Goal: Task Accomplishment & Management: Manage account settings

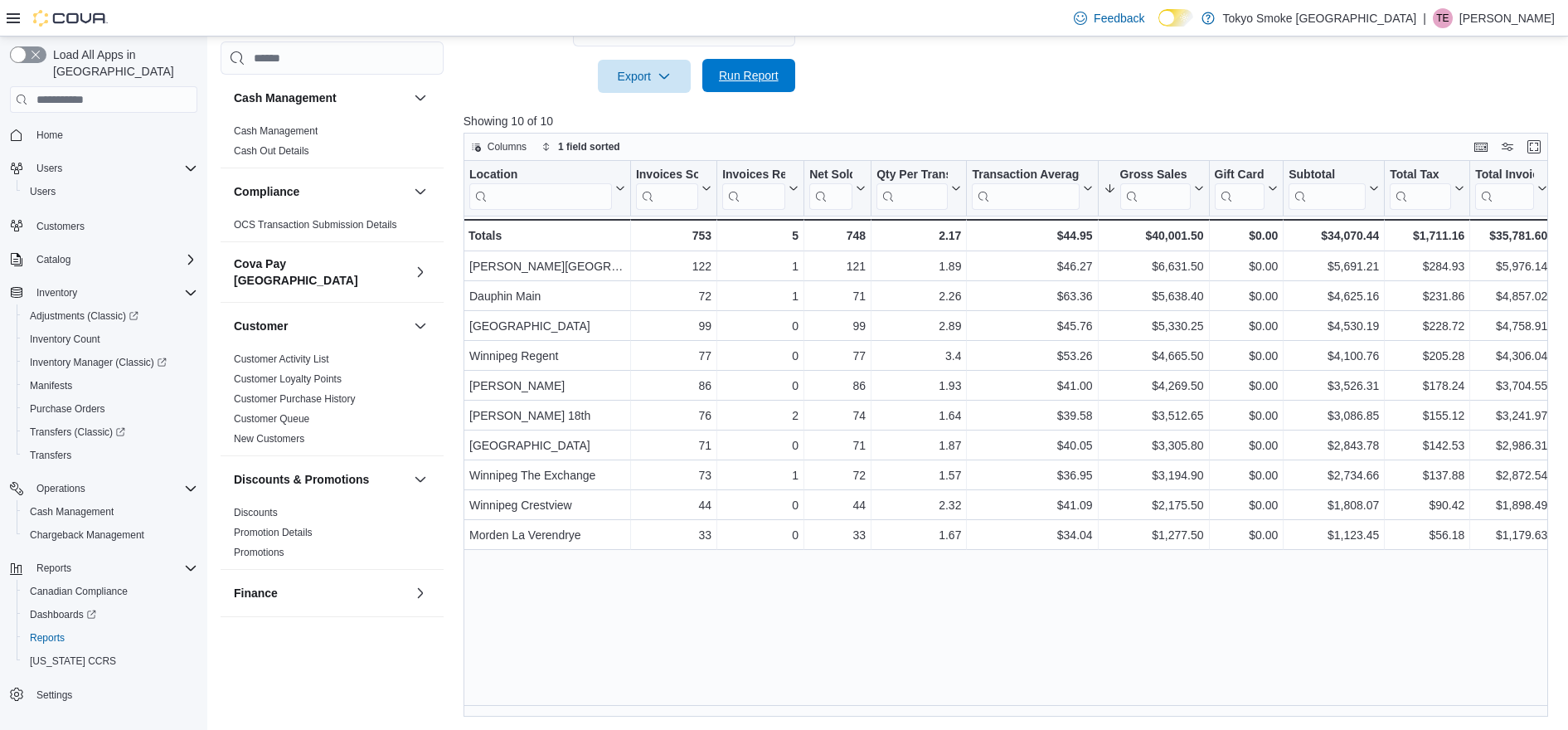
scroll to position [914, 0]
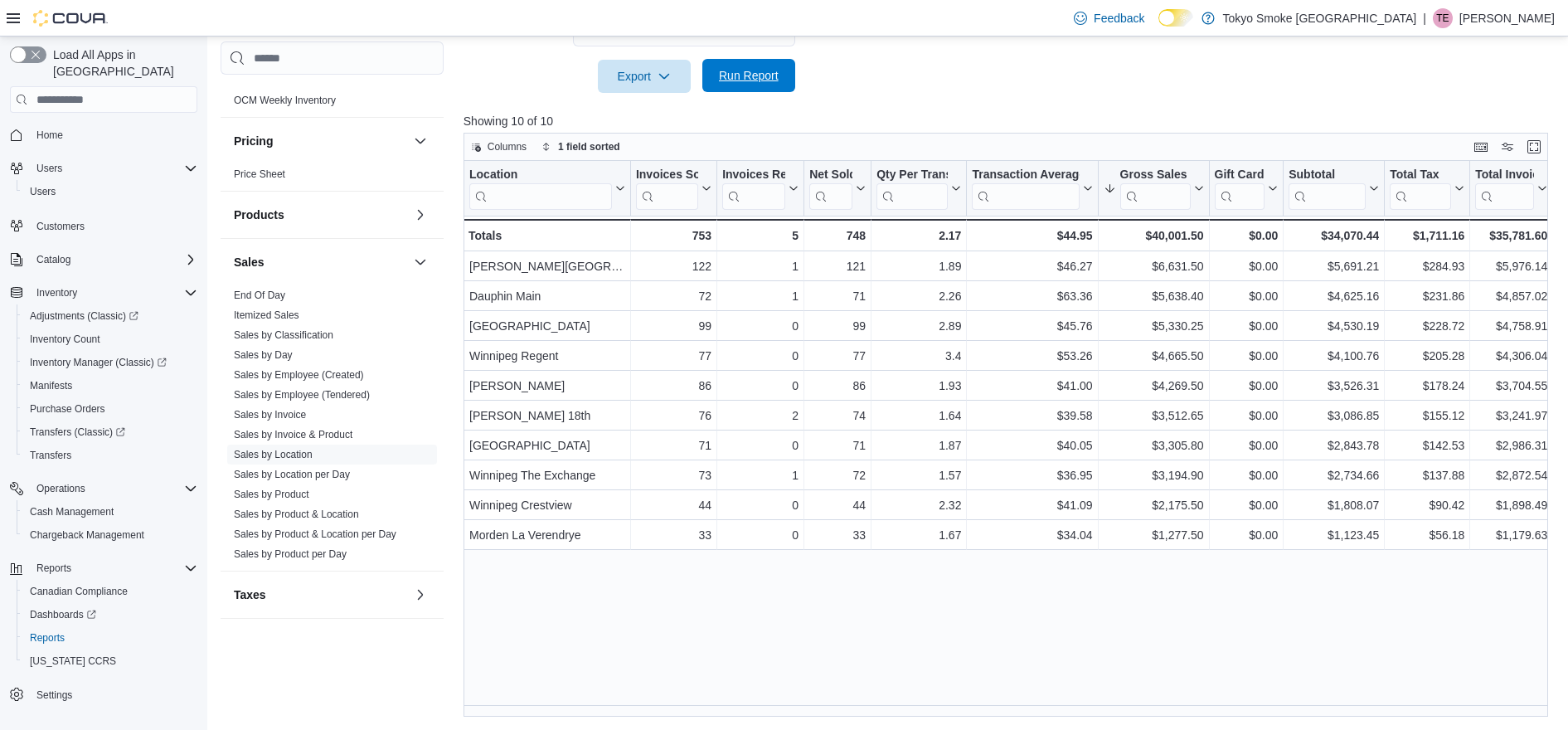
click at [769, 78] on span "Run Report" at bounding box center [748, 76] width 59 height 16
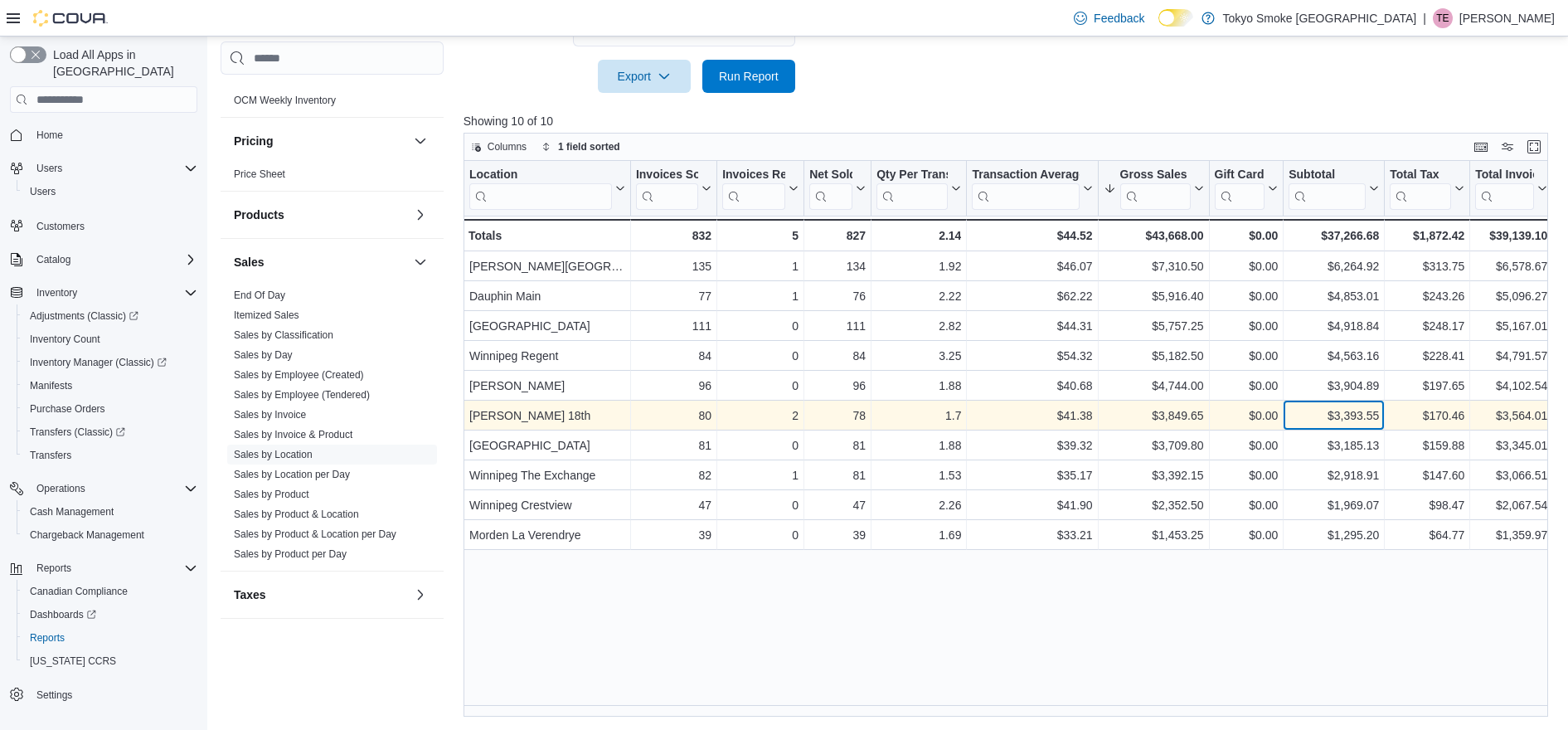
click at [1325, 404] on div "$3,393.55 - Subtotal, column 9, row 6" at bounding box center [1335, 415] width 101 height 30
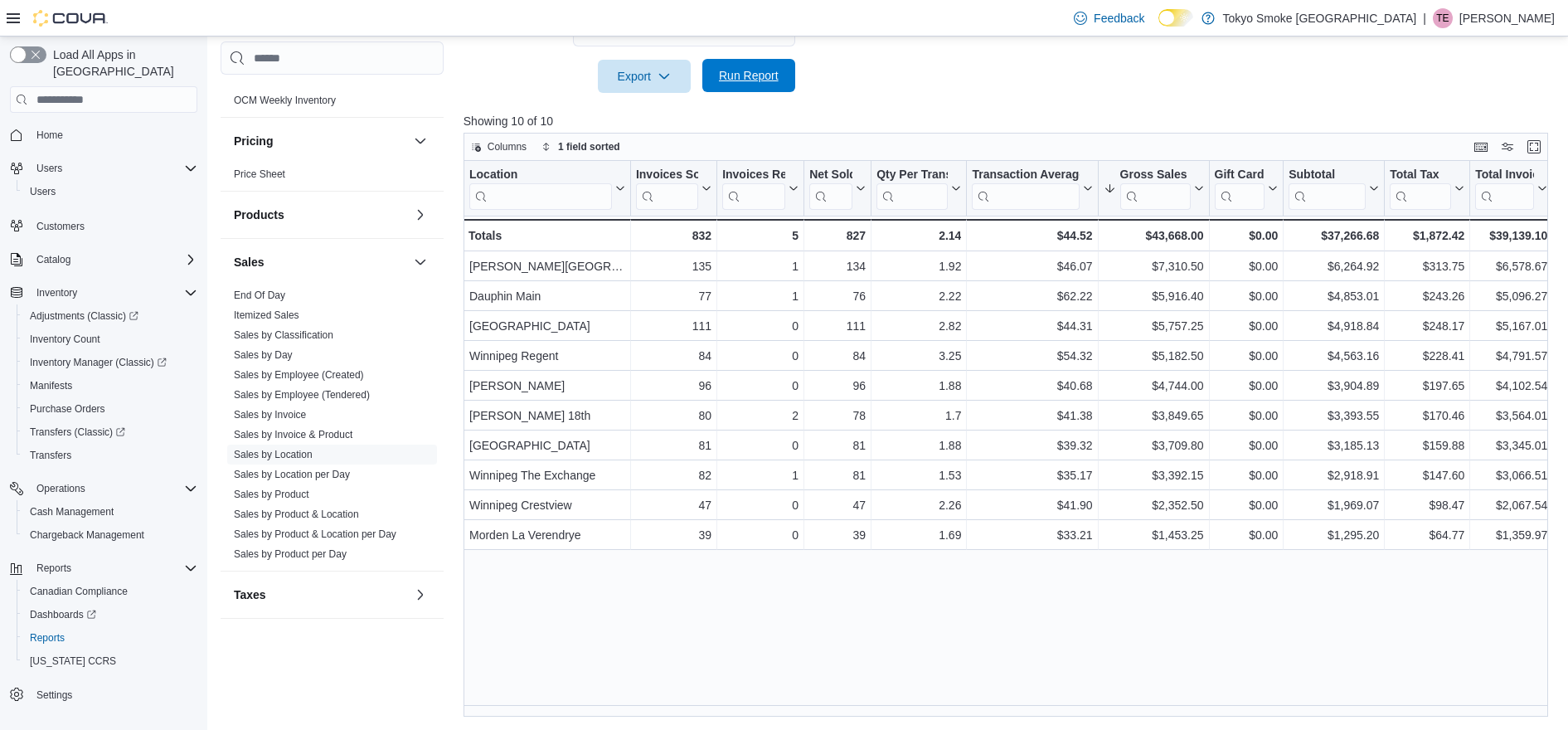
click at [769, 68] on span "Run Report" at bounding box center [748, 75] width 73 height 33
drag, startPoint x: 929, startPoint y: 83, endPoint x: 915, endPoint y: 78, distance: 14.9
click at [743, 78] on span "Run Report" at bounding box center [748, 76] width 59 height 16
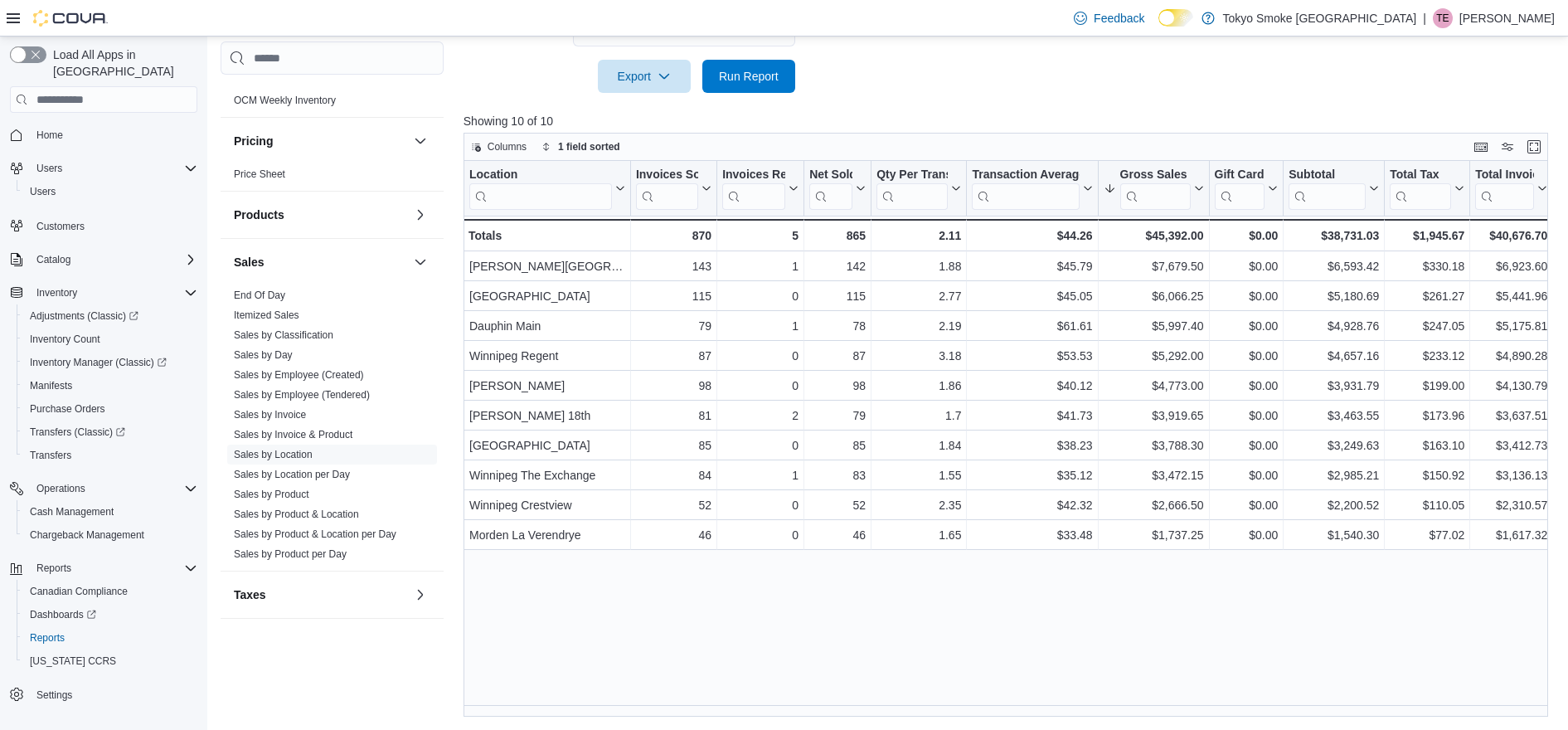
click at [749, 82] on span "Run Report" at bounding box center [748, 76] width 59 height 16
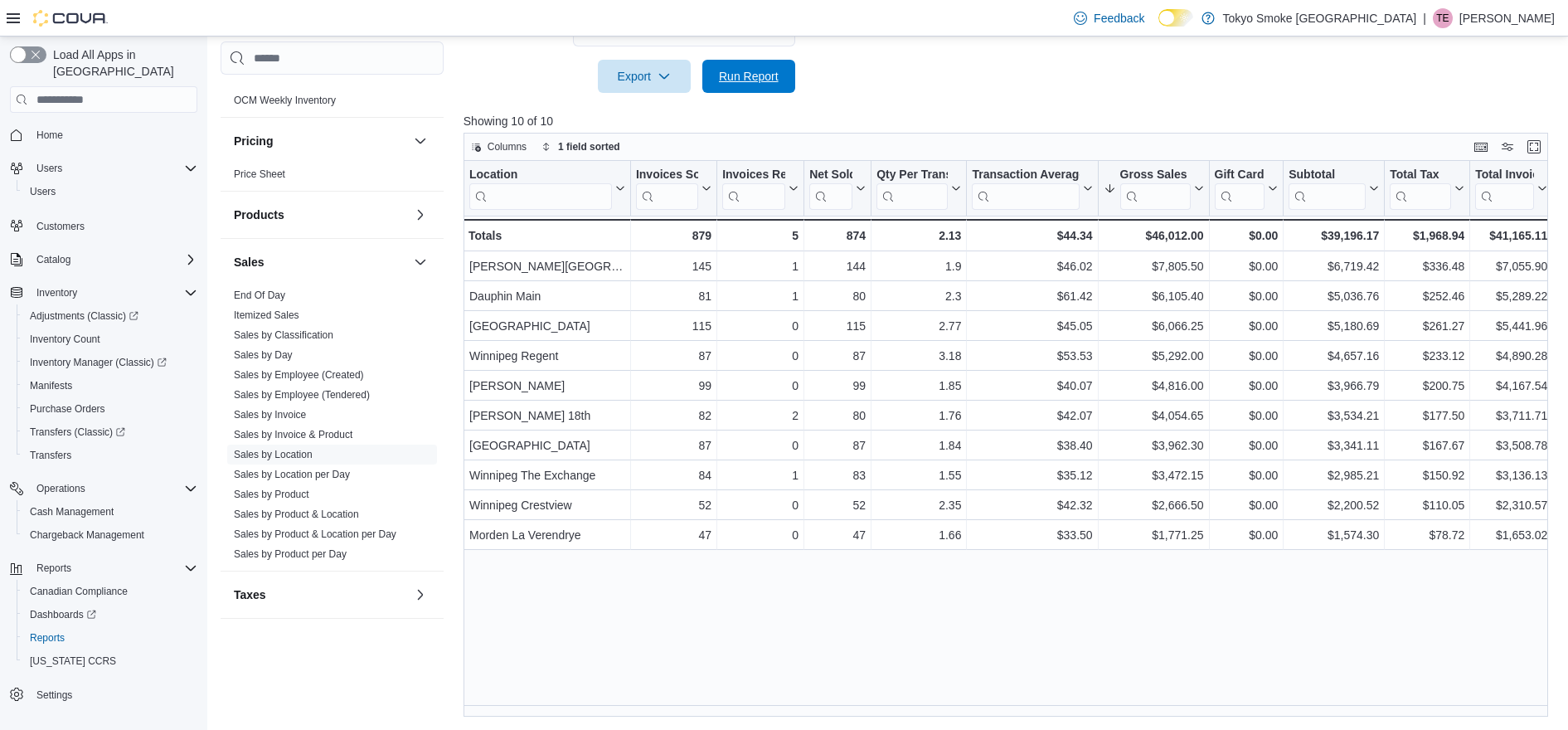
click at [735, 74] on span "Run Report" at bounding box center [748, 77] width 59 height 16
click at [748, 73] on span "Run Report" at bounding box center [748, 76] width 59 height 16
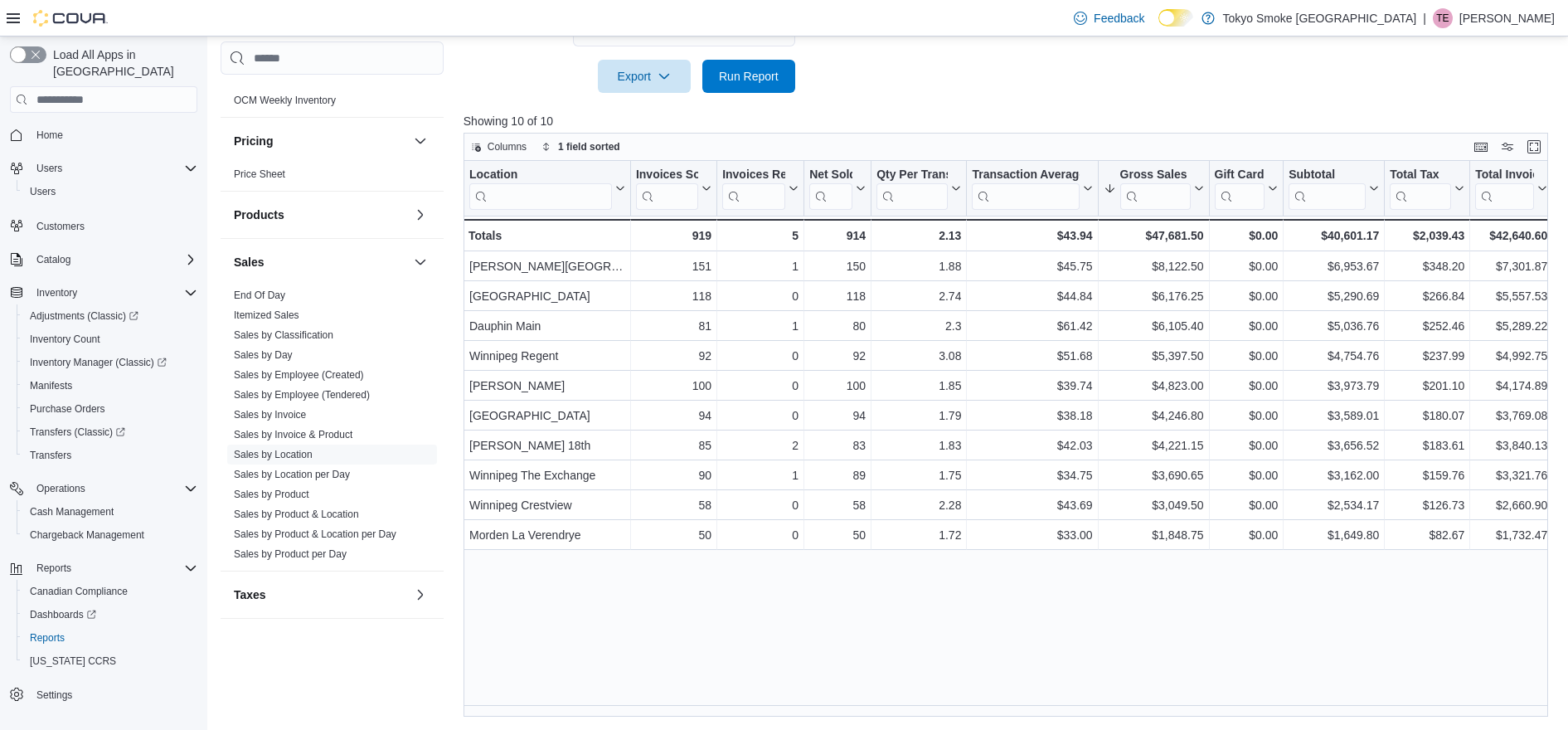
click at [1046, 55] on div at bounding box center [1011, 53] width 1096 height 14
click at [749, 72] on span "Run Report" at bounding box center [748, 76] width 59 height 16
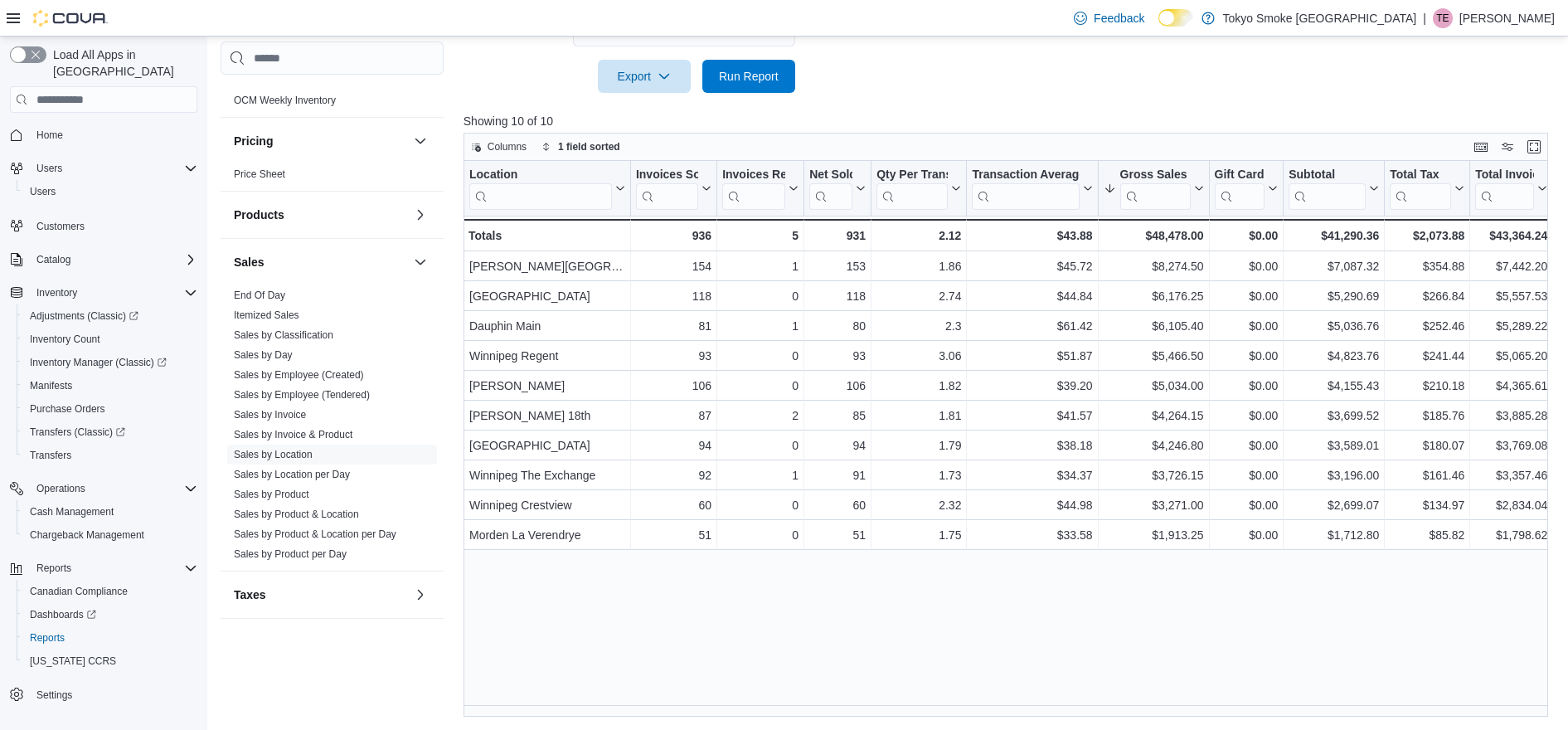
drag, startPoint x: 1024, startPoint y: 74, endPoint x: 1034, endPoint y: 62, distance: 15.6
click at [741, 77] on span "Run Report" at bounding box center [748, 76] width 59 height 16
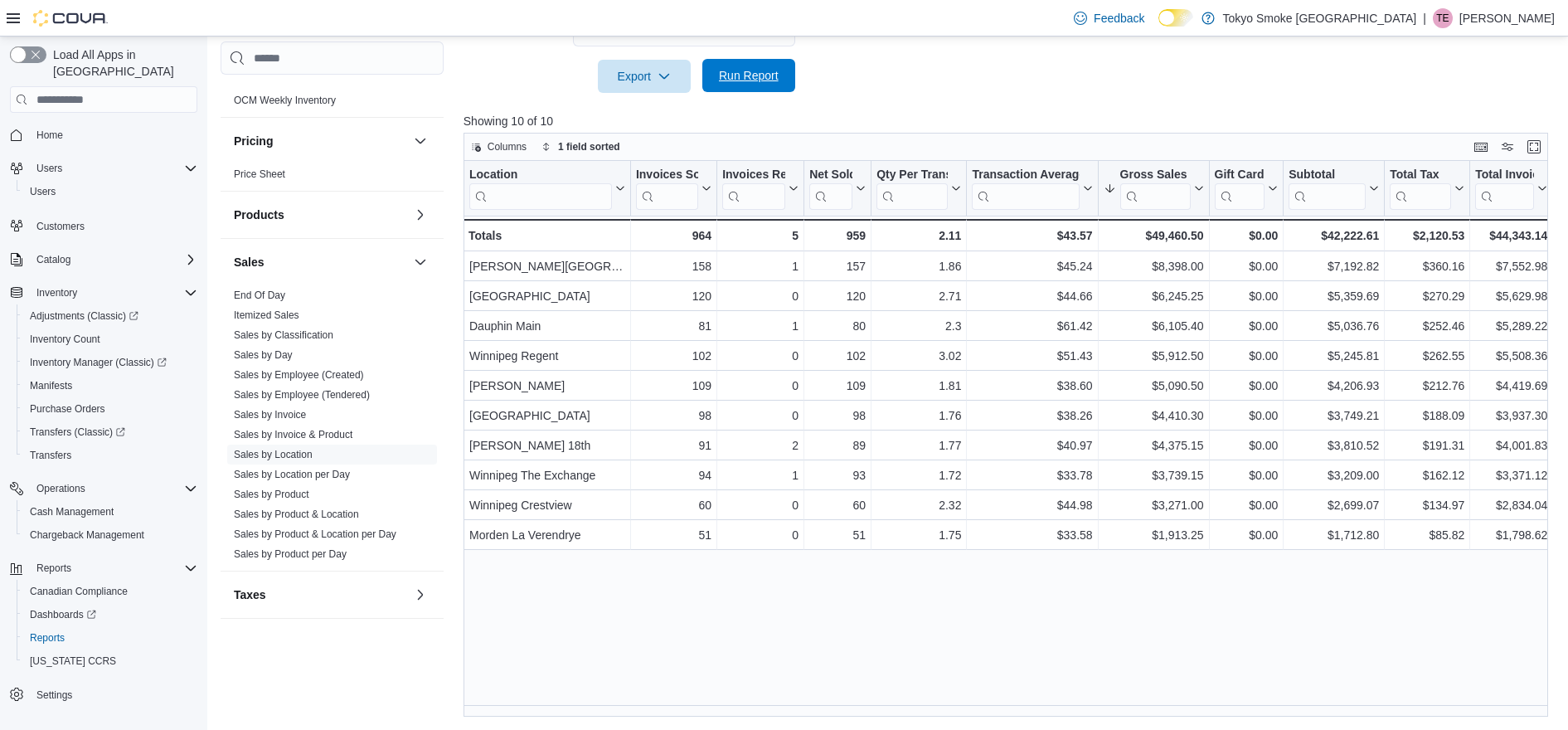
click at [742, 78] on span "Run Report" at bounding box center [748, 76] width 59 height 16
click at [757, 78] on span "Run Report" at bounding box center [748, 76] width 59 height 16
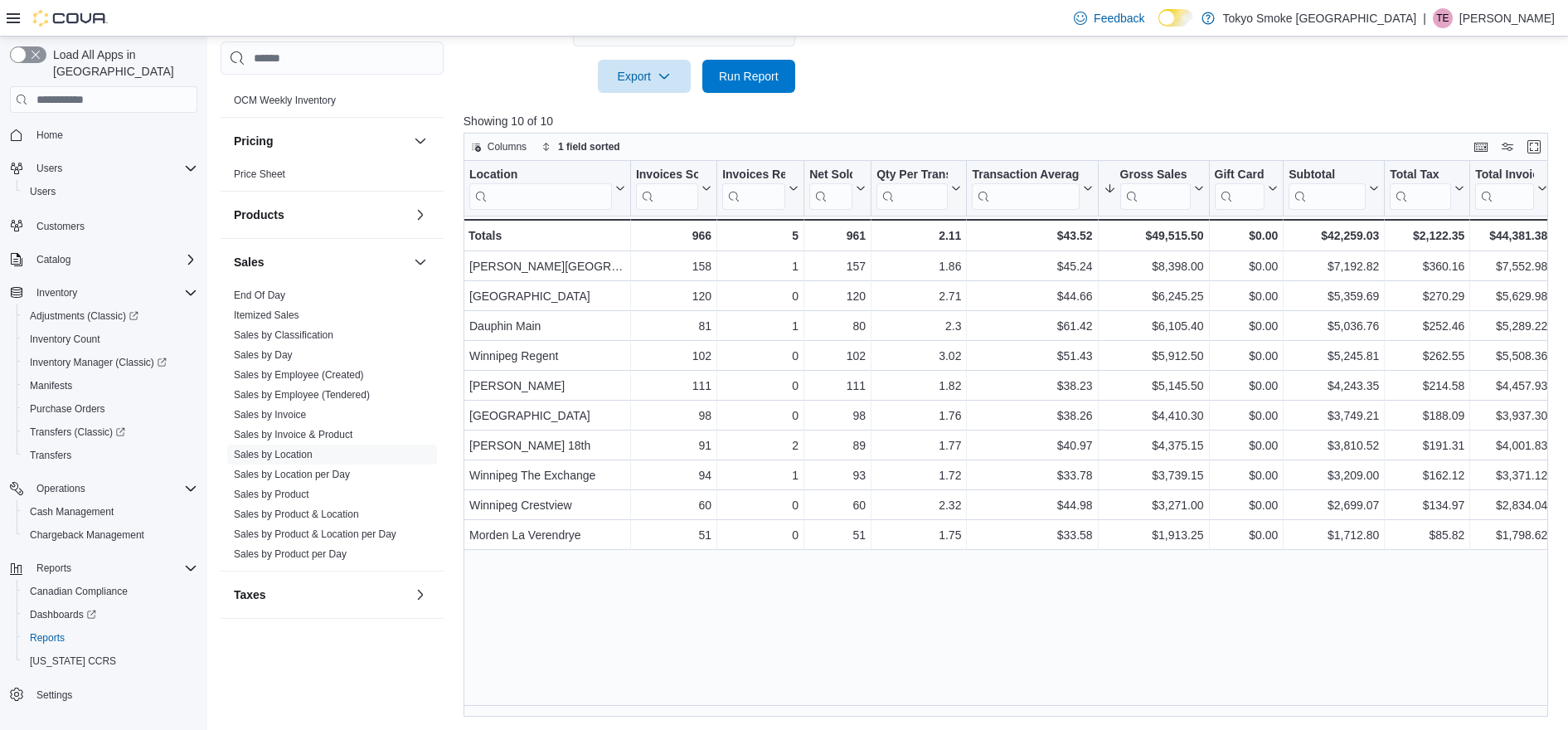
click at [1138, 93] on div at bounding box center [1011, 103] width 1096 height 20
drag, startPoint x: 995, startPoint y: 90, endPoint x: 997, endPoint y: 82, distance: 8.2
click at [759, 81] on span "Run Report" at bounding box center [748, 76] width 59 height 16
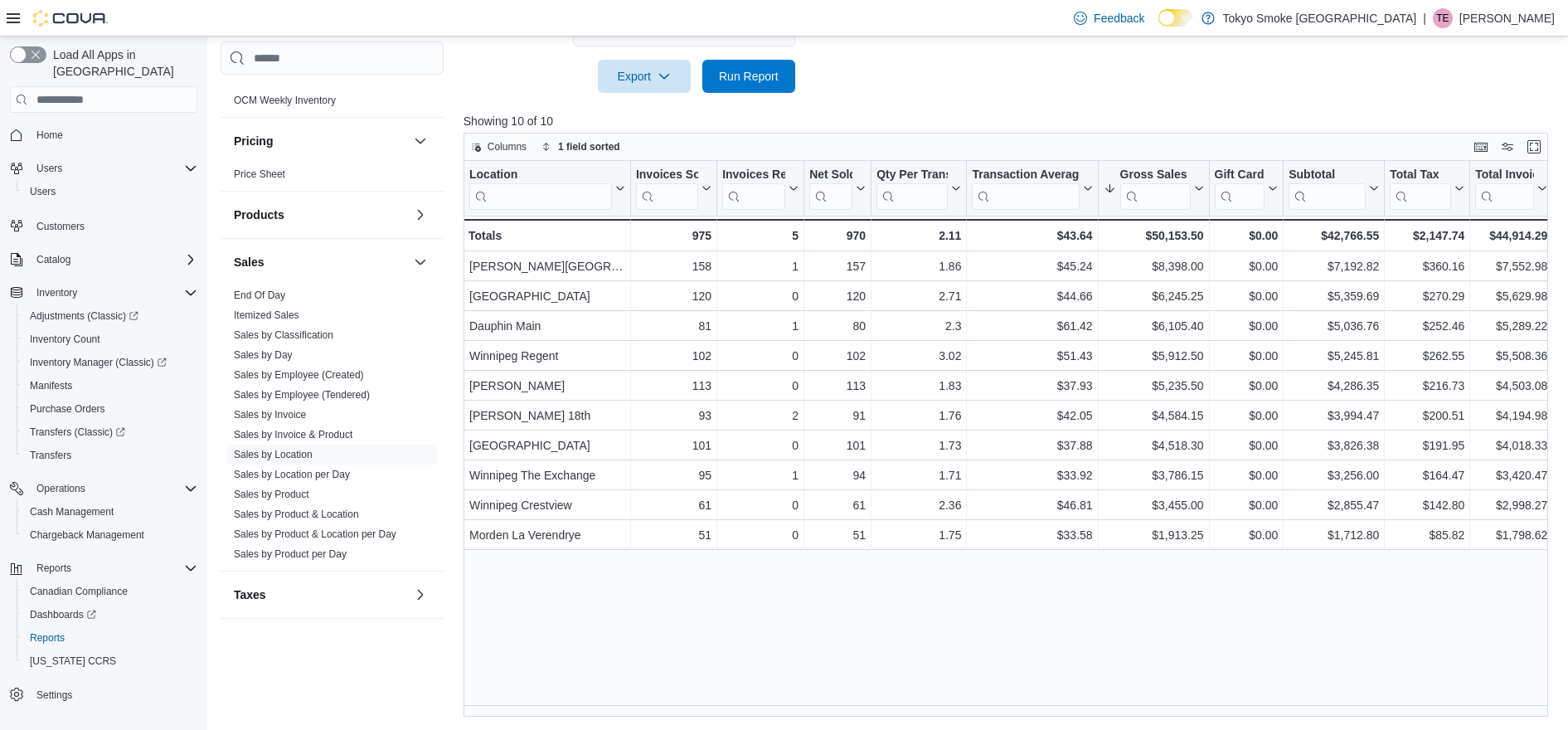
click at [964, 92] on div "Report Hide Parameters Date Range Today Locations Manitoba Classifications All …" at bounding box center [1011, 208] width 1096 height 1016
drag, startPoint x: 749, startPoint y: 76, endPoint x: 883, endPoint y: 78, distance: 134.0
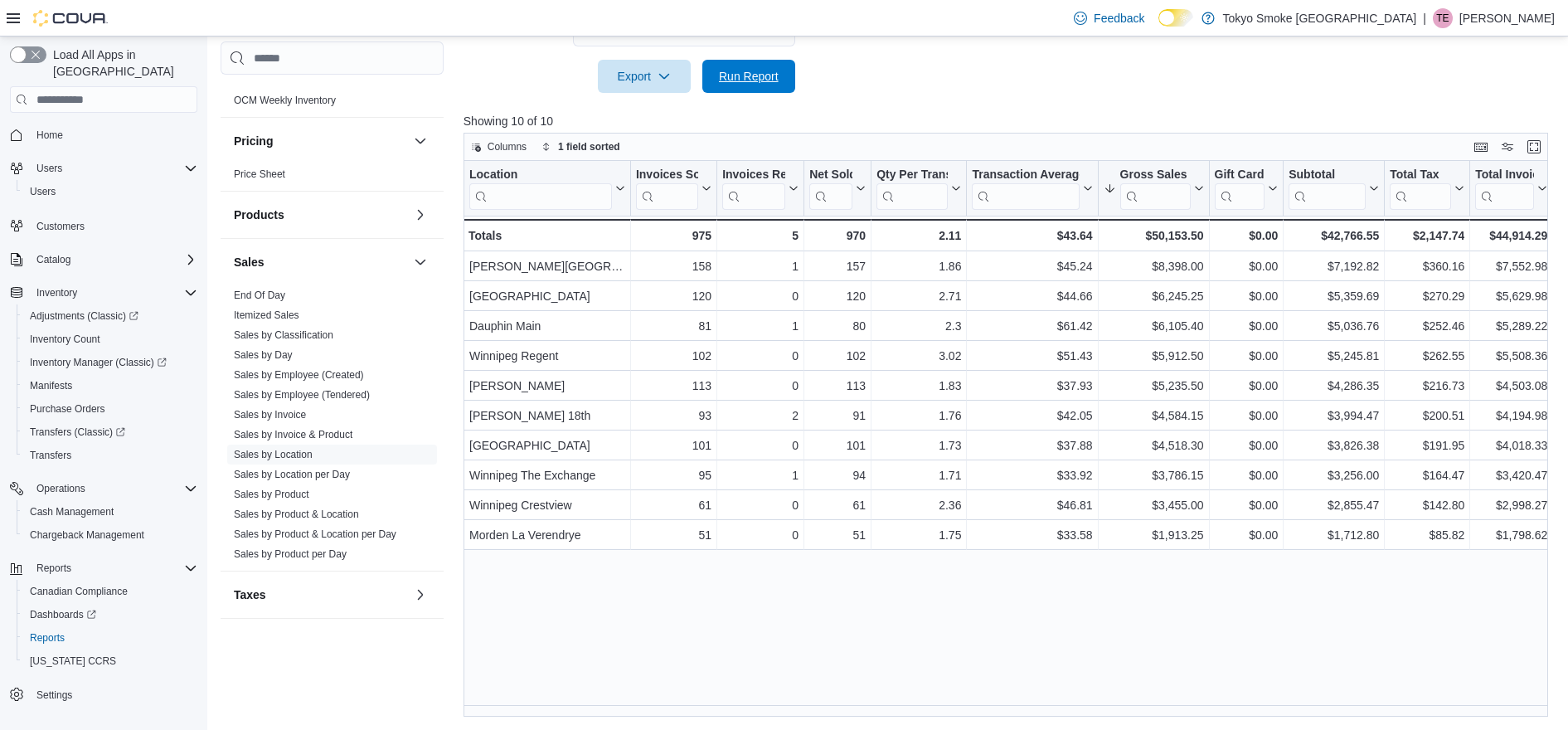
click at [749, 76] on span "Run Report" at bounding box center [748, 77] width 59 height 16
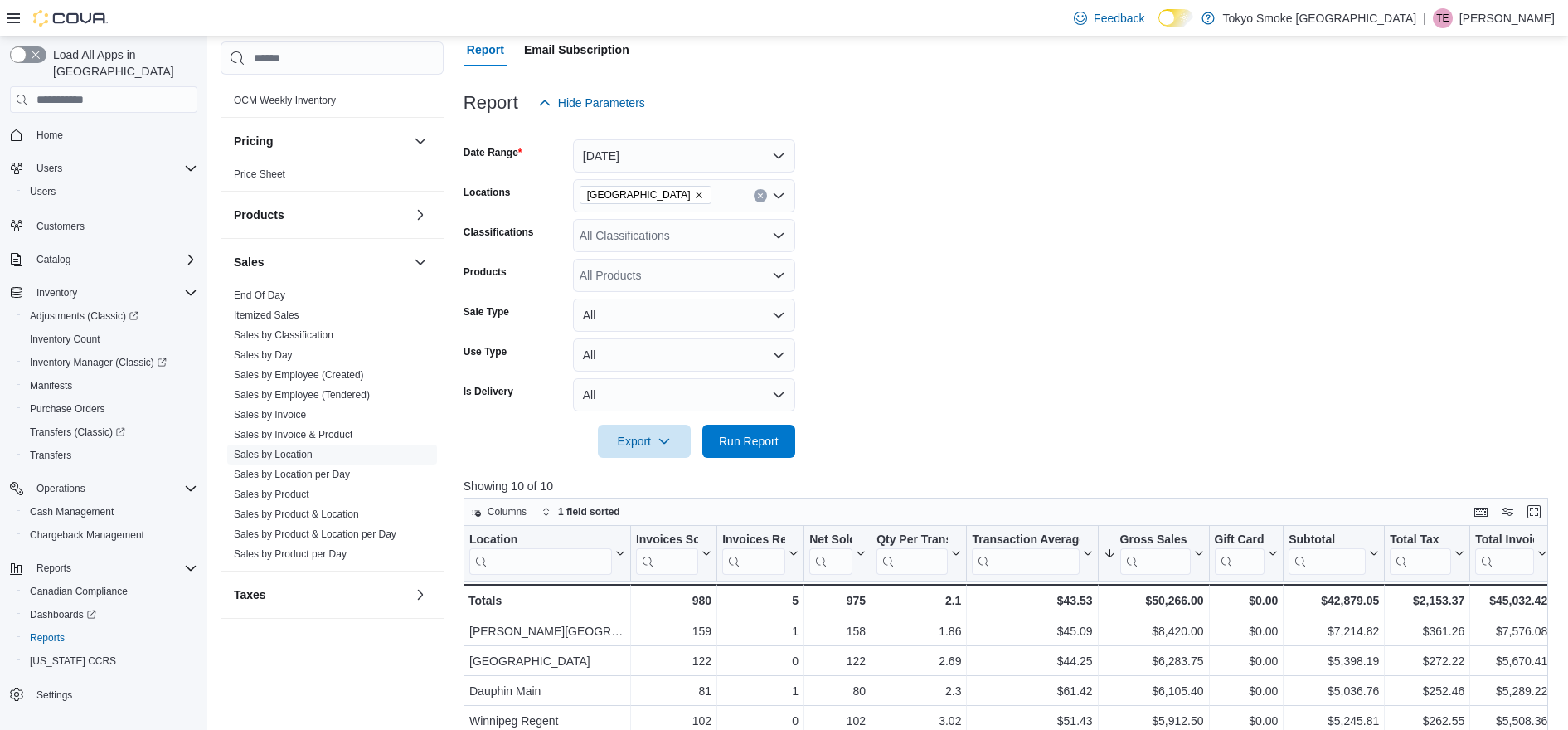
scroll to position [0, 0]
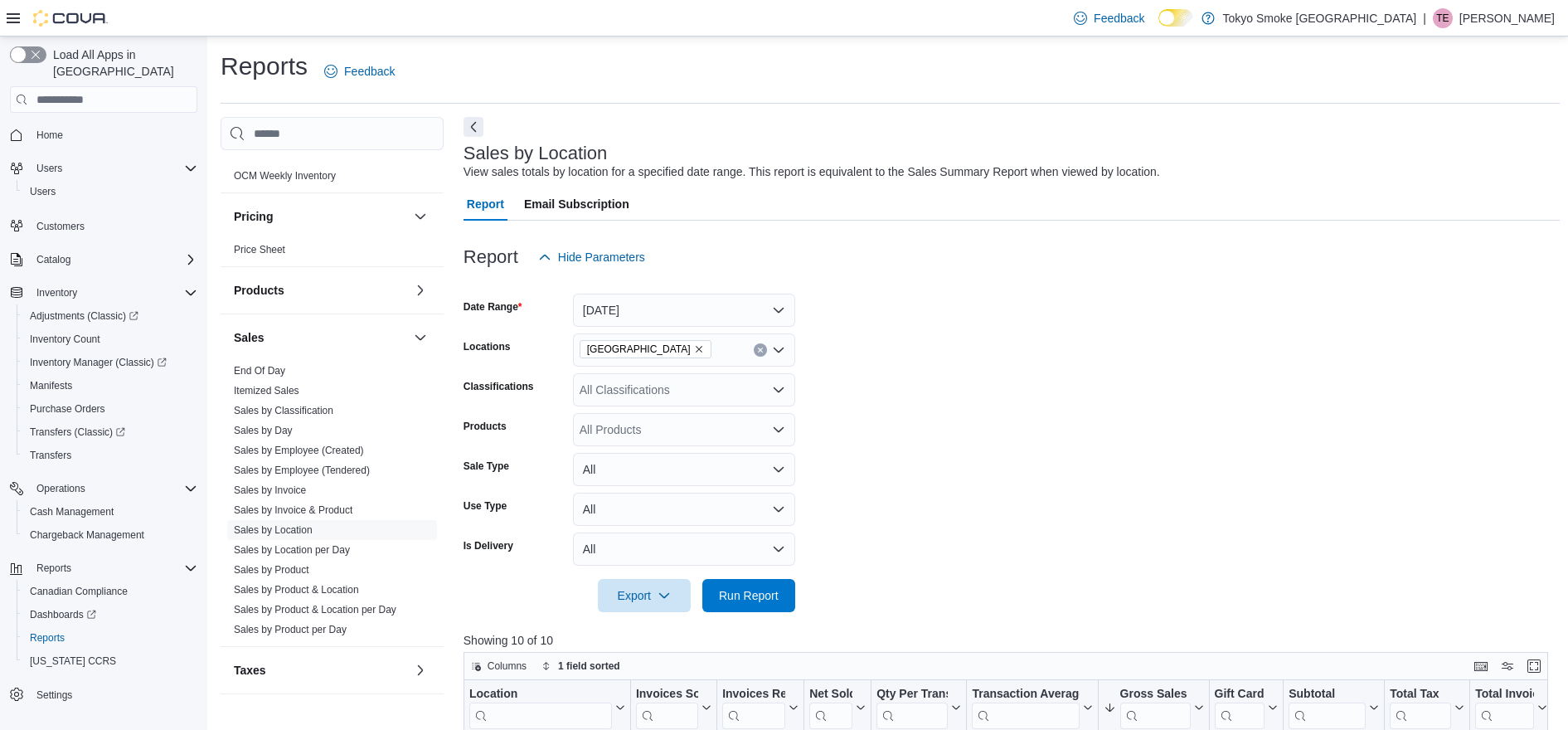
click at [694, 346] on icon "Remove Manitoba from selection in this group" at bounding box center [699, 349] width 10 height 10
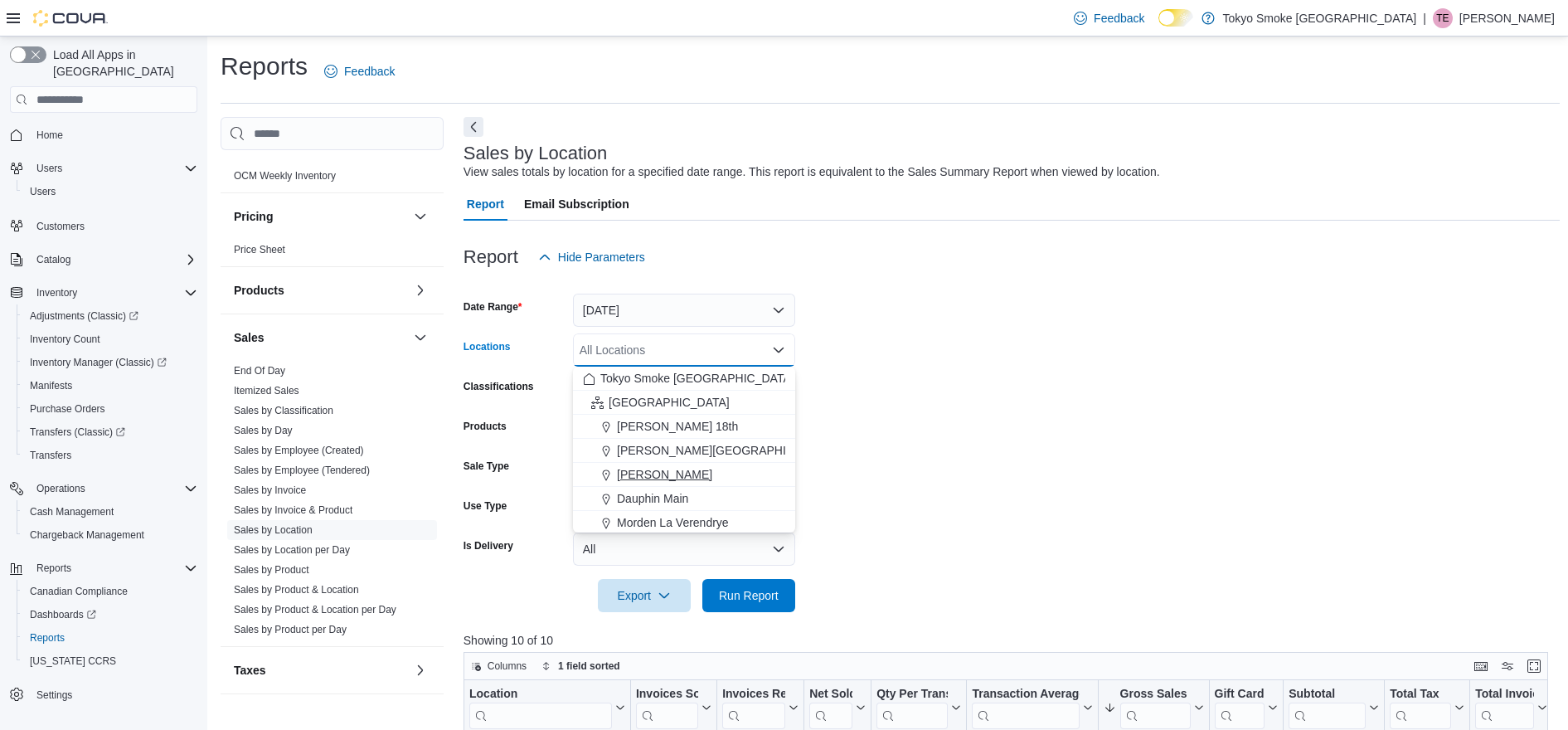
click at [675, 478] on span "Brandon Victoria" at bounding box center [665, 475] width 95 height 16
click at [747, 594] on span "Run Report" at bounding box center [748, 595] width 59 height 16
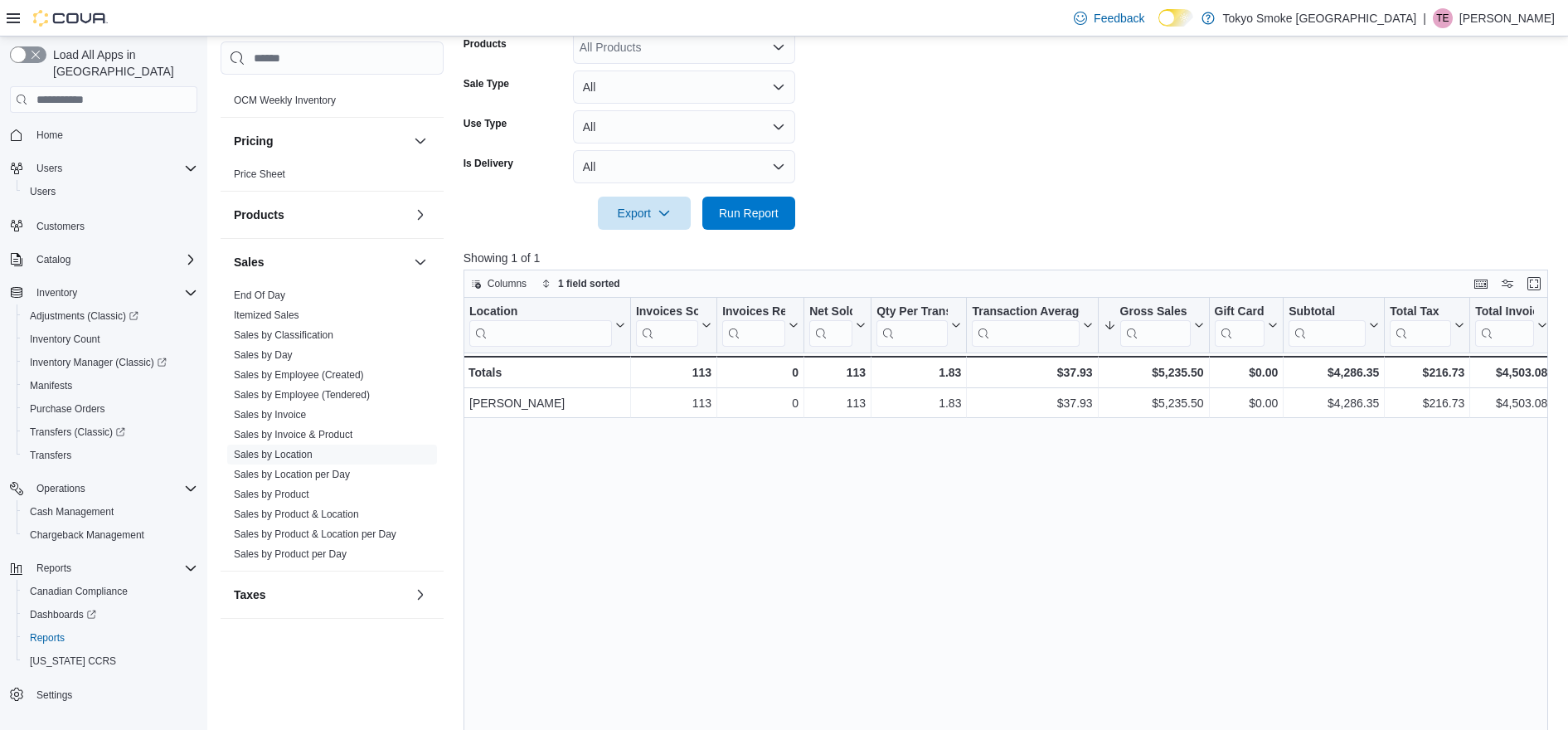
scroll to position [415, 0]
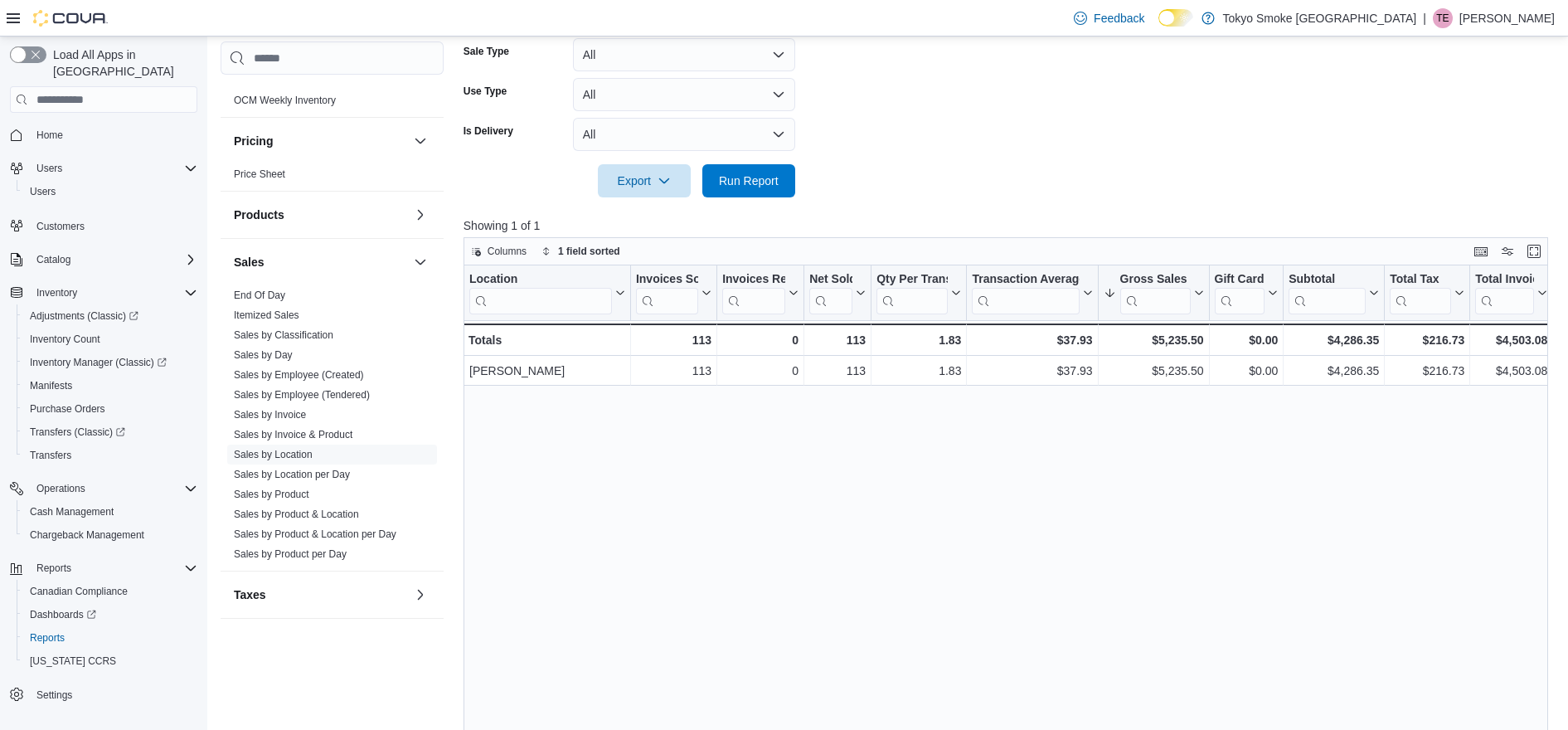
click at [1037, 89] on form "Date Range Today Locations Brandon Victoria Classifications All Classifications…" at bounding box center [1011, 28] width 1096 height 339
click at [1058, 103] on form "Date Range Today Locations Brandon Victoria Classifications All Classifications…" at bounding box center [1011, 28] width 1096 height 339
click at [942, 129] on form "Date Range Today Locations Brandon Victoria Classifications All Classifications…" at bounding box center [1011, 28] width 1096 height 339
drag, startPoint x: 1033, startPoint y: 105, endPoint x: 1033, endPoint y: 89, distance: 16.0
click at [1033, 92] on form "Date Range Today Locations Brandon Victoria Classifications All Classifications…" at bounding box center [1011, 28] width 1096 height 339
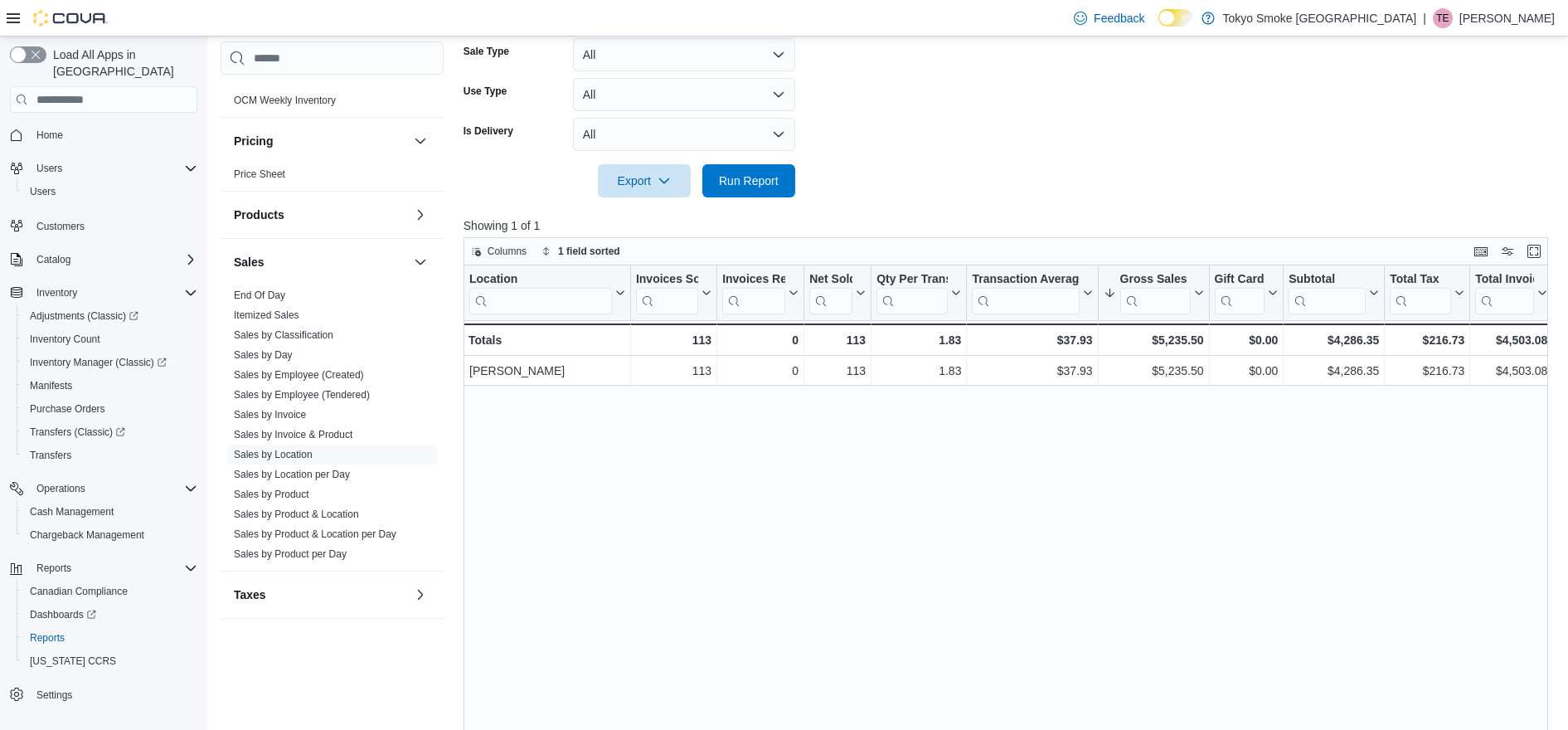
click at [914, 158] on div at bounding box center [1011, 158] width 1096 height 14
click at [749, 178] on span "Run Report" at bounding box center [748, 180] width 59 height 16
click at [1029, 103] on form "Date Range Today Locations Brandon Victoria Classifications All Classifications…" at bounding box center [1011, 28] width 1096 height 339
click at [1128, 158] on div at bounding box center [1011, 158] width 1096 height 14
click at [993, 162] on div at bounding box center [1011, 158] width 1096 height 14
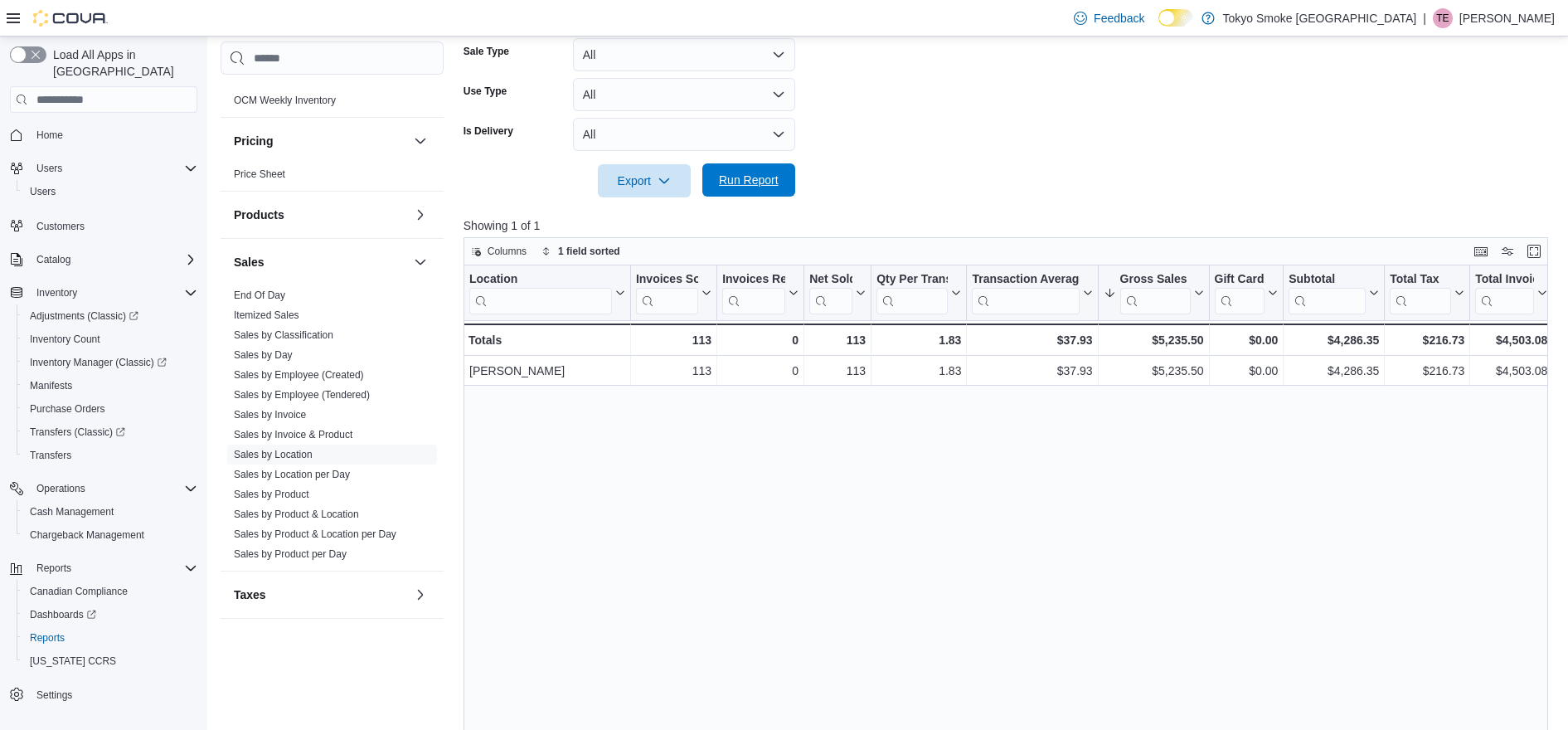
click at [753, 173] on span "Run Report" at bounding box center [748, 179] width 73 height 33
click at [906, 145] on form "Date Range Today Locations Brandon Victoria Classifications All Classifications…" at bounding box center [1011, 28] width 1096 height 339
click at [731, 189] on span "Run Report" at bounding box center [748, 179] width 73 height 33
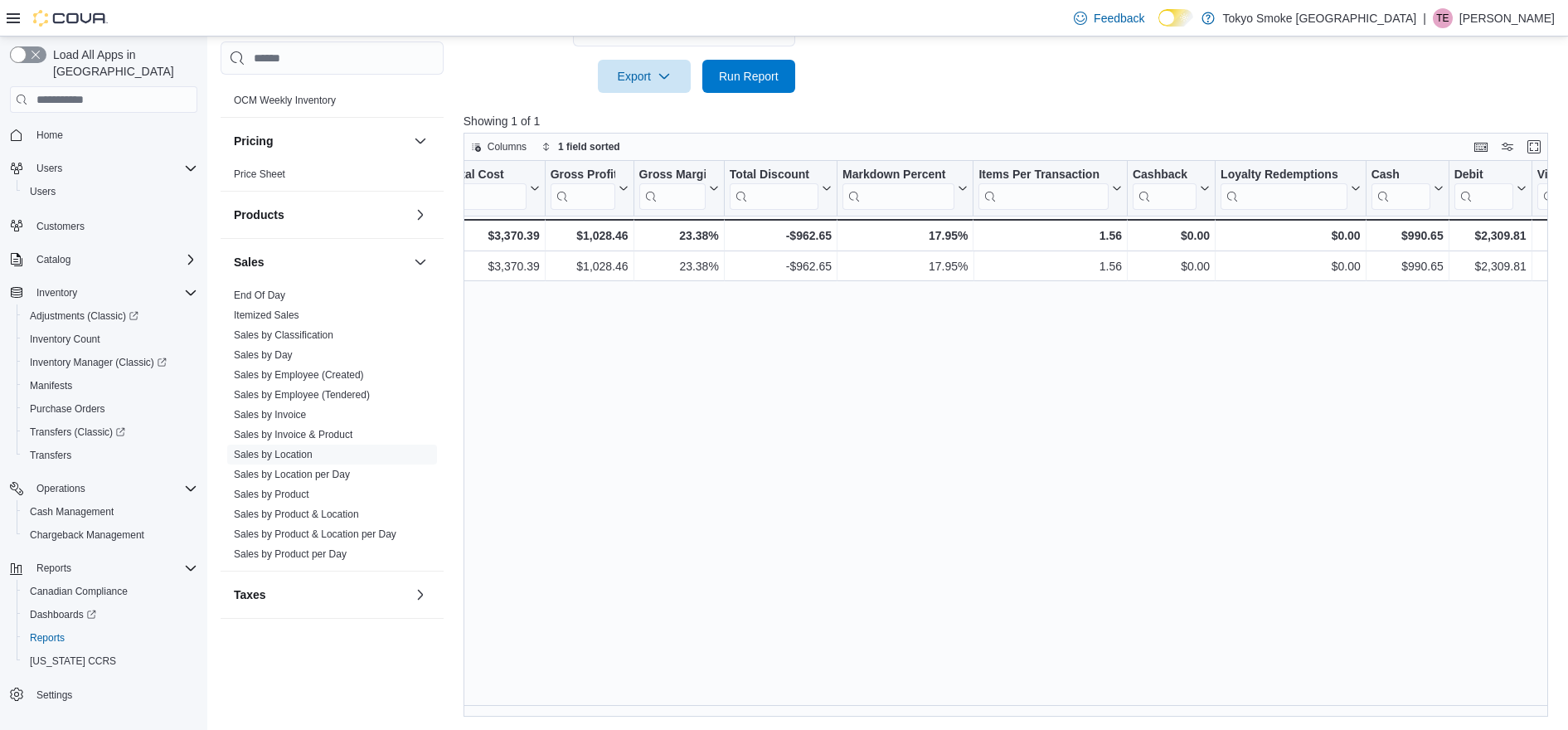
scroll to position [0, 1234]
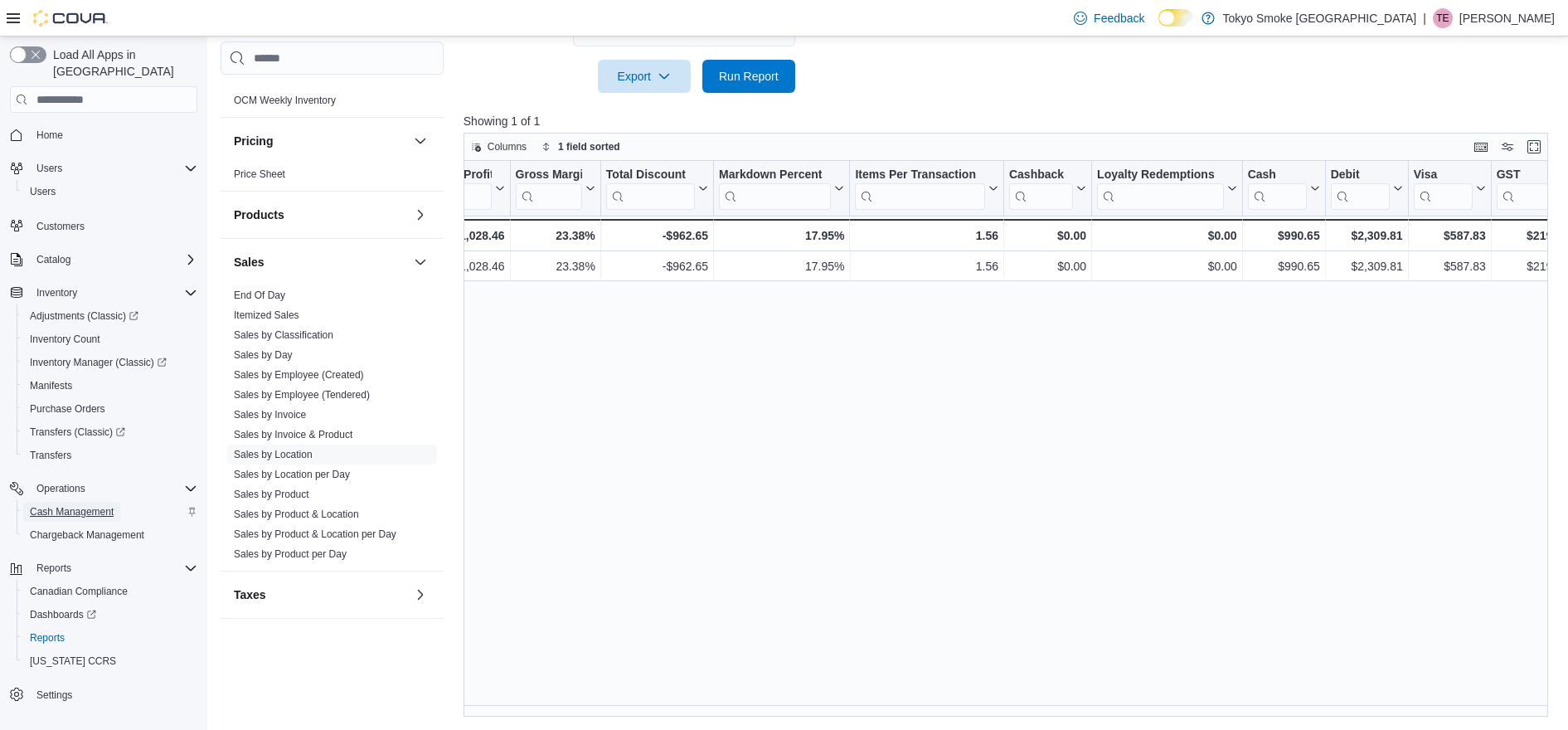
click at [72, 506] on span "Cash Management" at bounding box center [71, 512] width 84 height 14
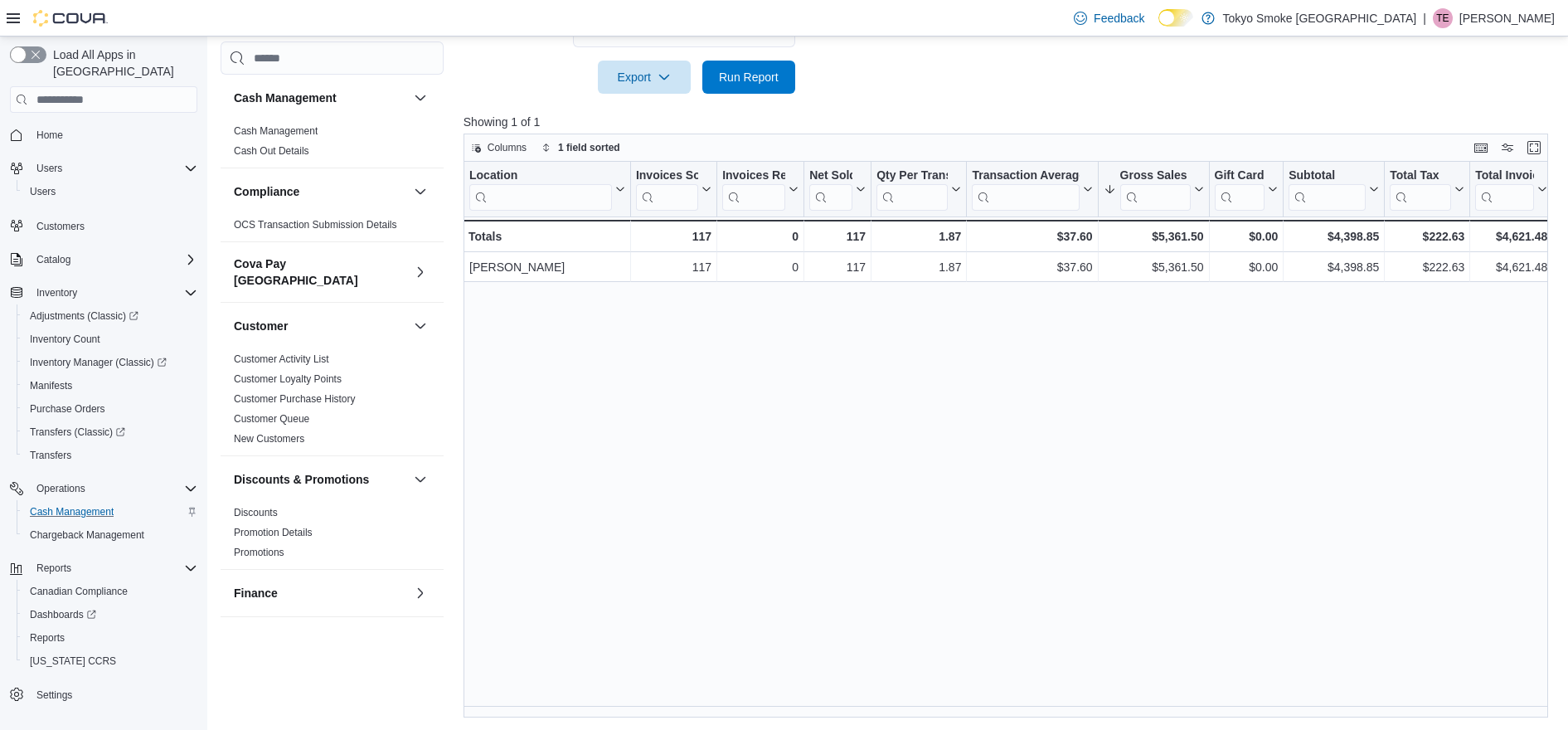
scroll to position [519, 0]
click at [757, 68] on span "Run Report" at bounding box center [748, 76] width 59 height 16
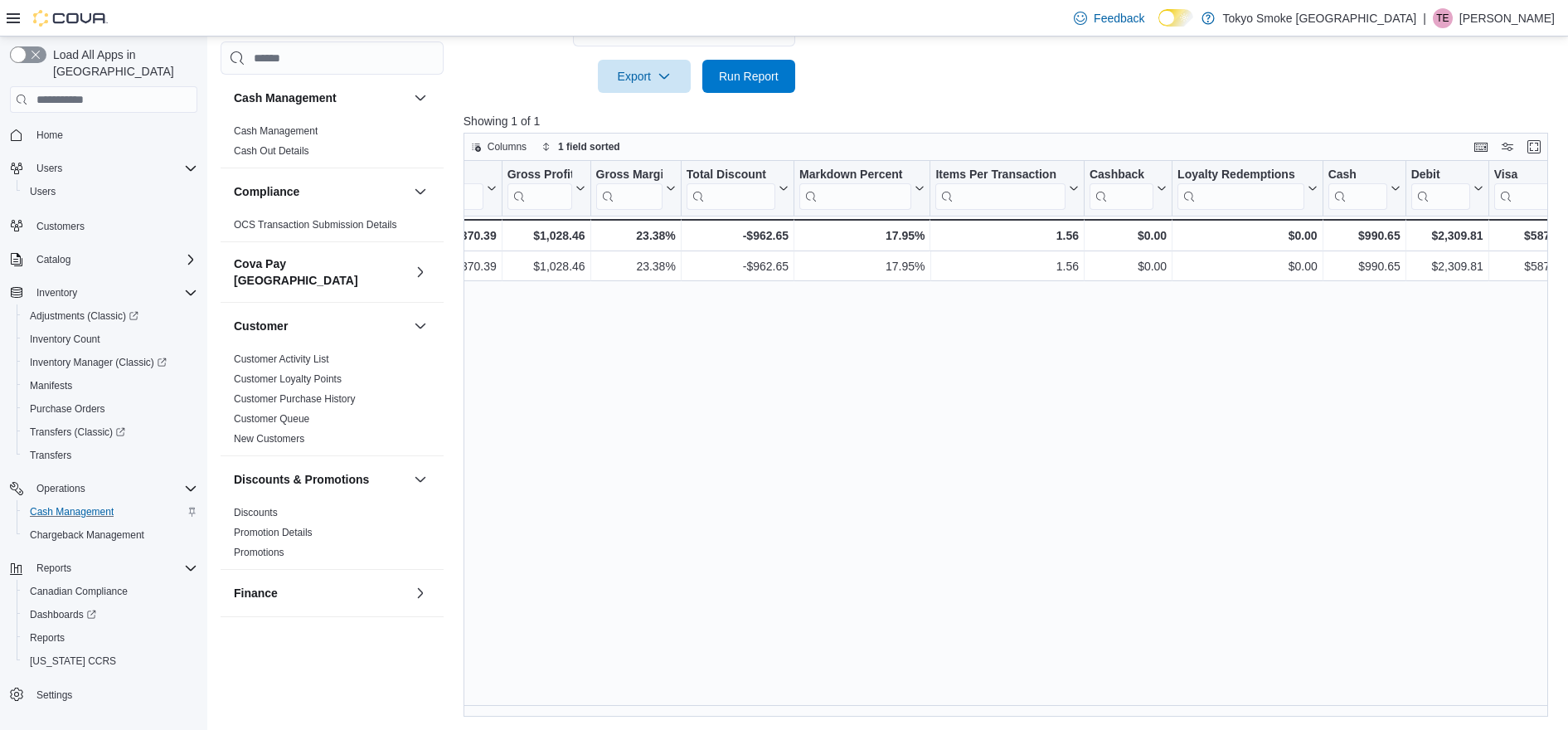
scroll to position [0, 1161]
click at [58, 506] on span "Cash Management" at bounding box center [71, 512] width 84 height 14
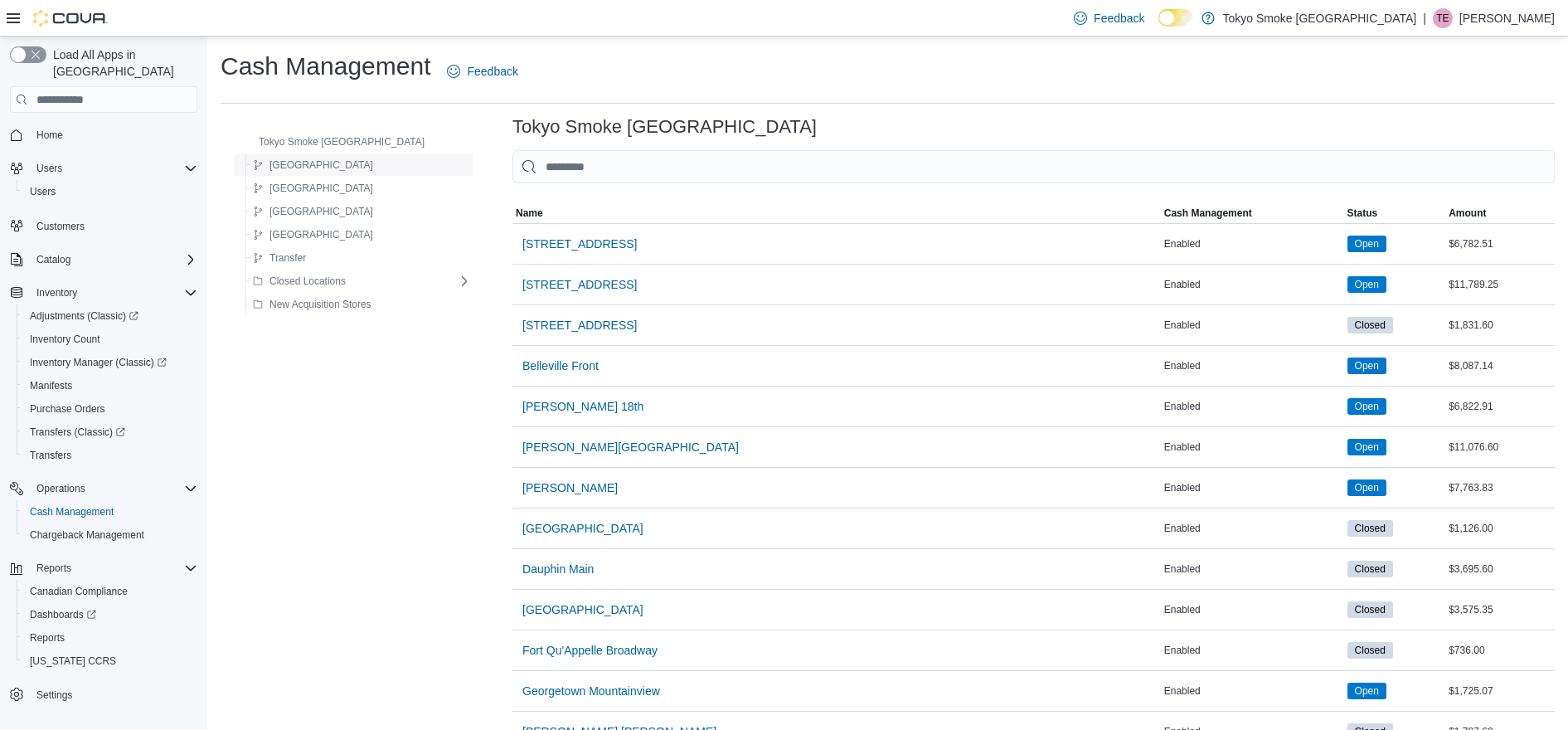
click at [291, 160] on span "Manitoba" at bounding box center [321, 165] width 104 height 14
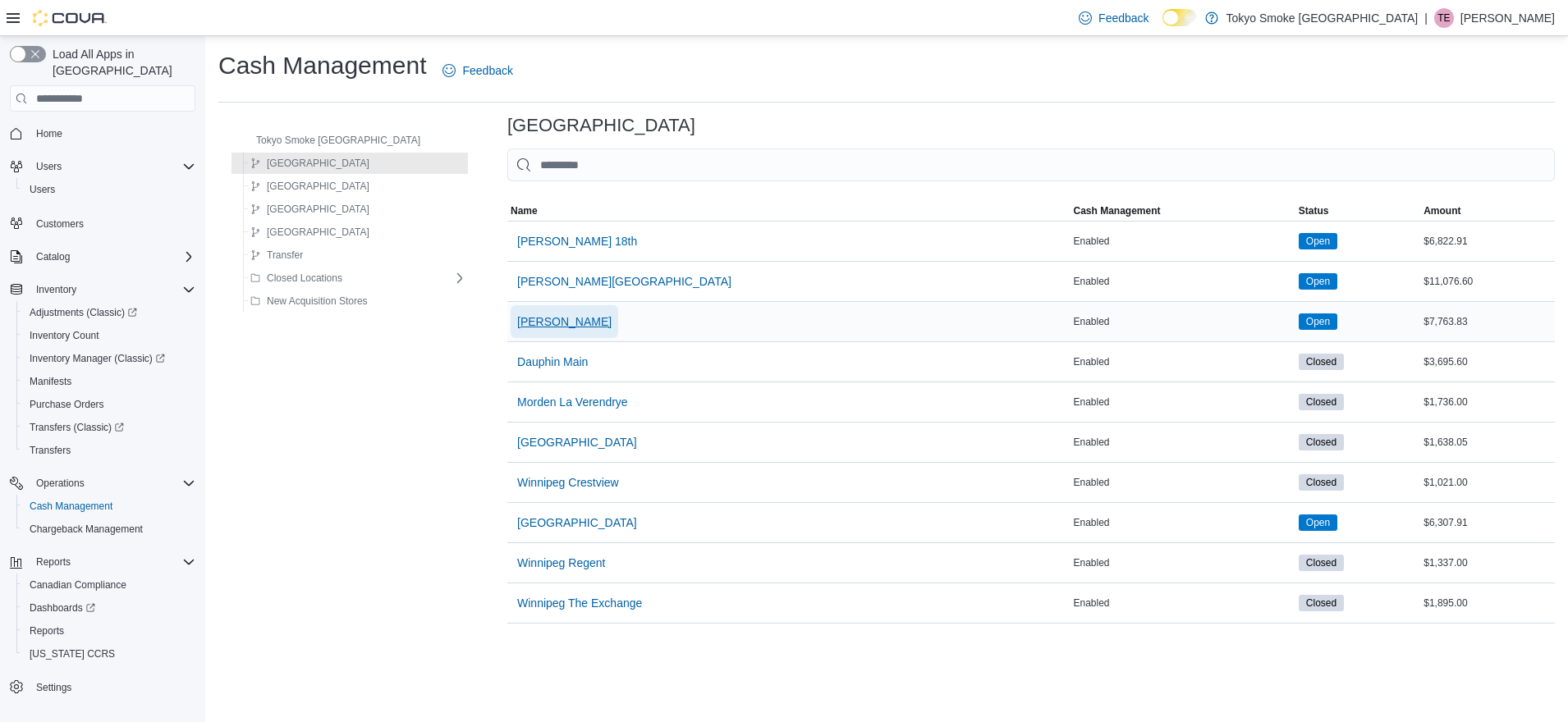
click at [531, 319] on span "Brandon Victoria" at bounding box center [564, 322] width 94 height 16
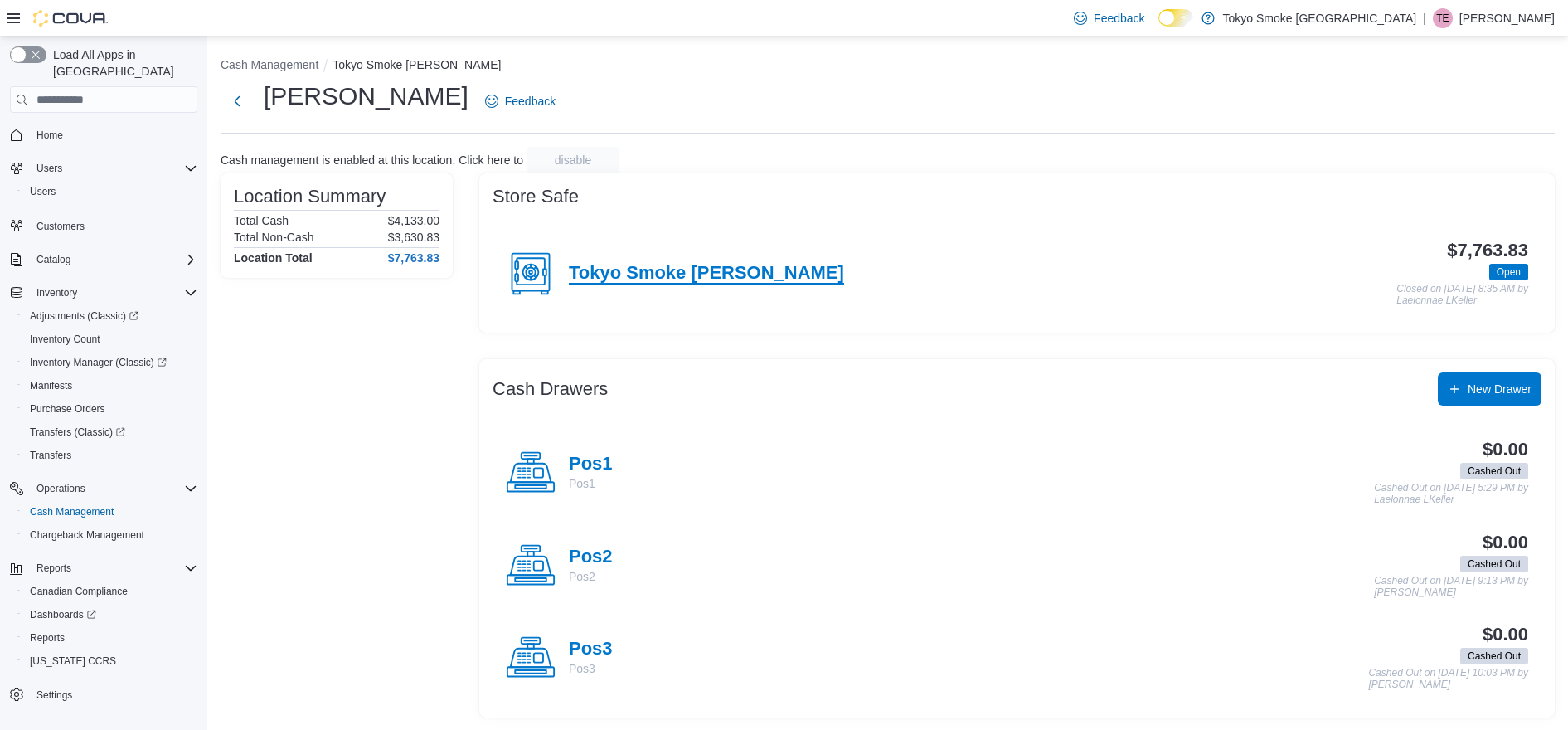
click at [649, 269] on h4 "Tokyo Smoke Brandon" at bounding box center [707, 274] width 276 height 22
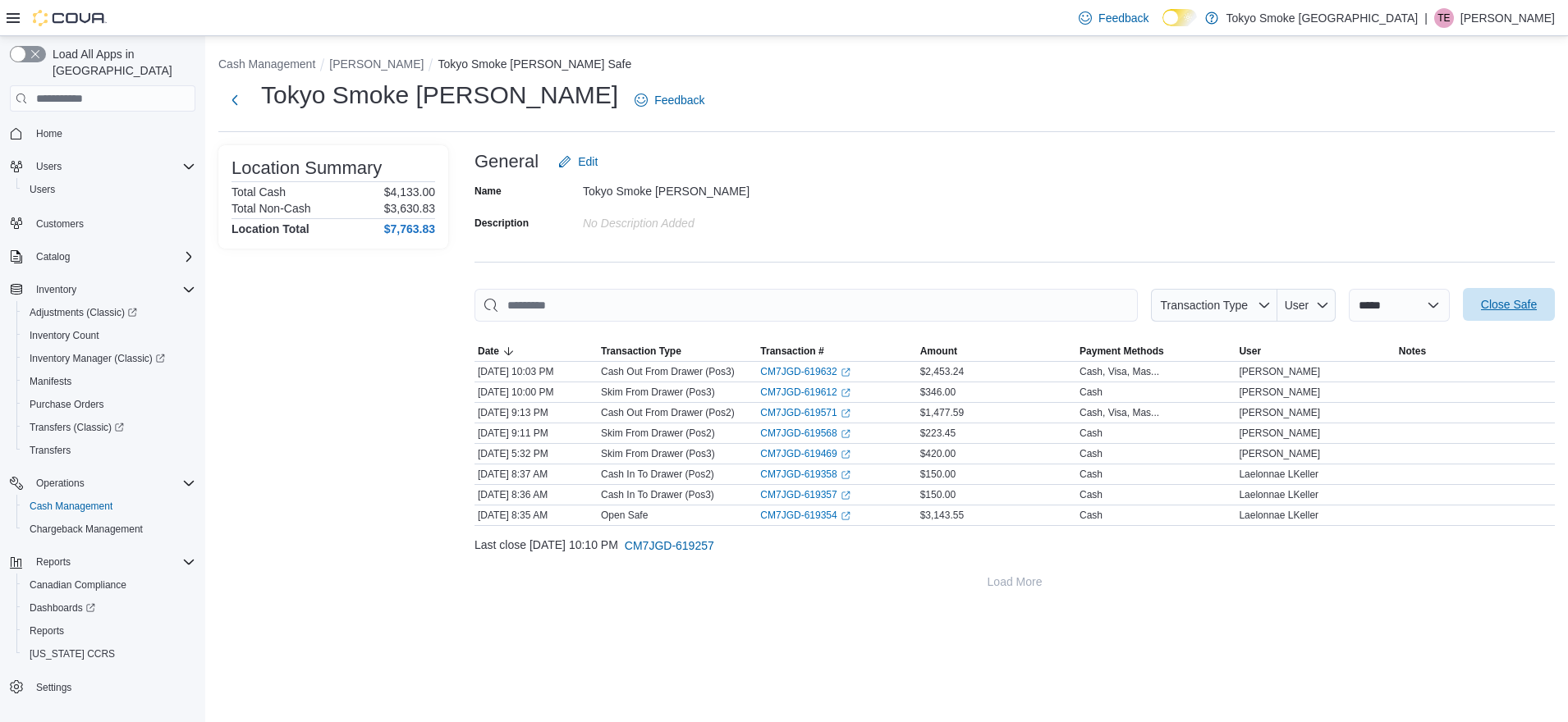
click at [1499, 302] on span "Close Safe" at bounding box center [1508, 304] width 56 height 16
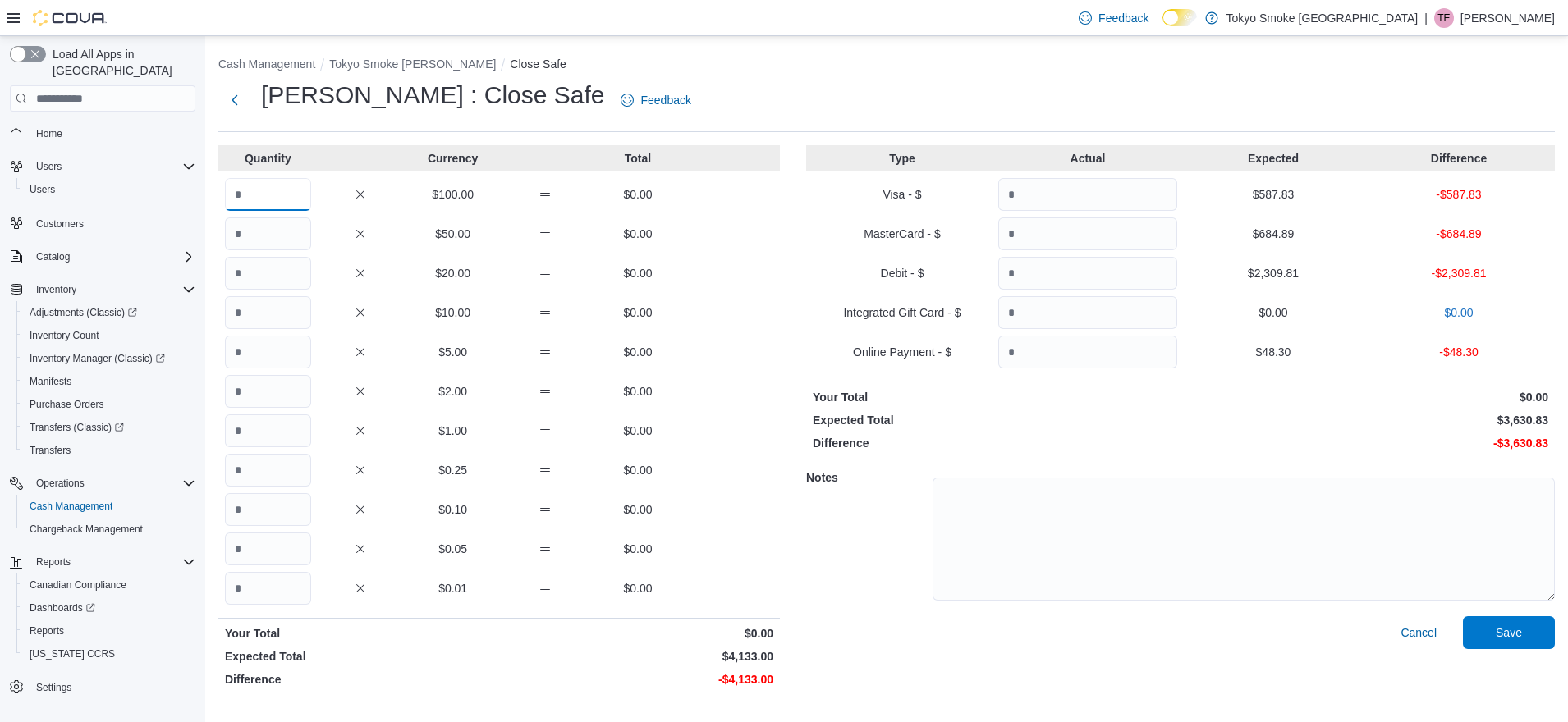
click at [302, 199] on input "Quantity" at bounding box center [267, 194] width 86 height 33
type input "*"
type input "**"
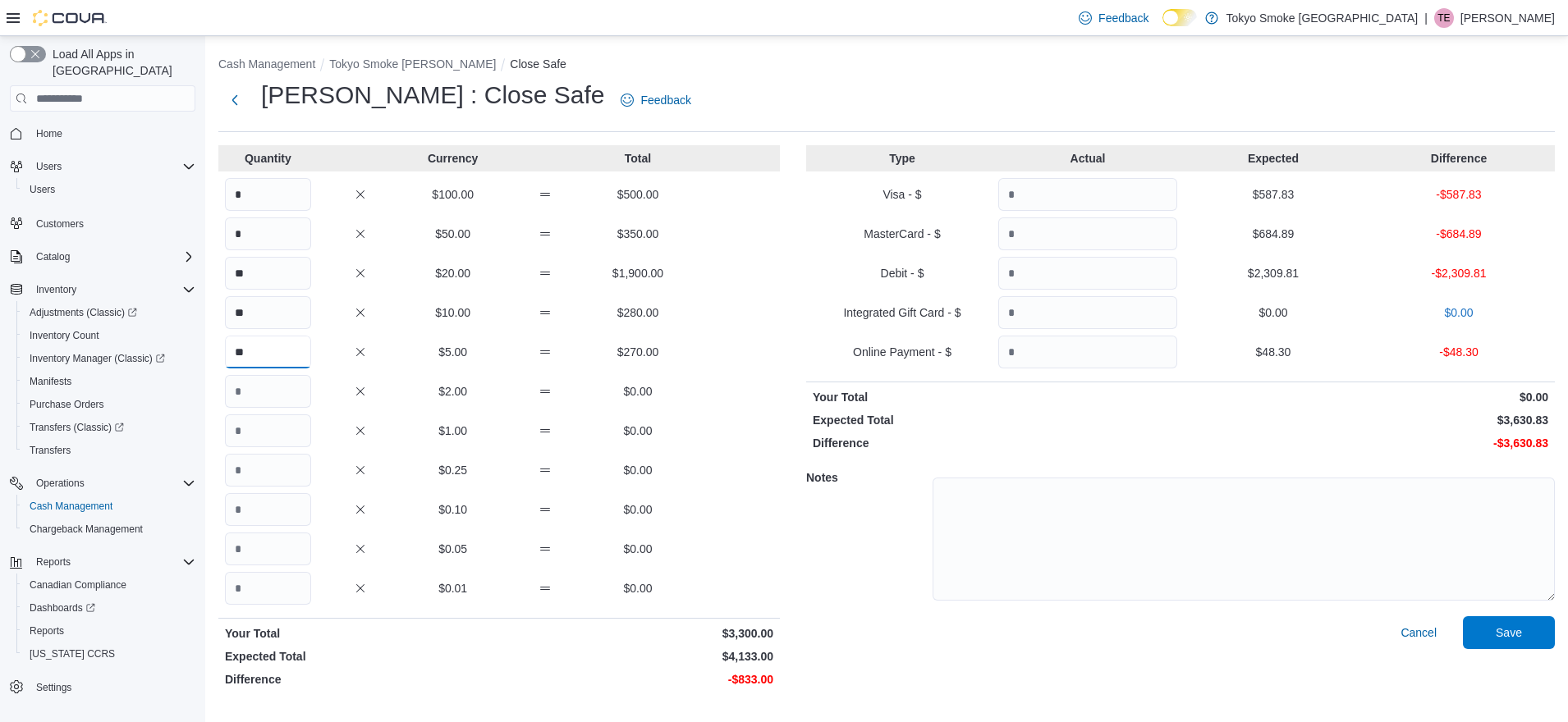
type input "**"
type input "***"
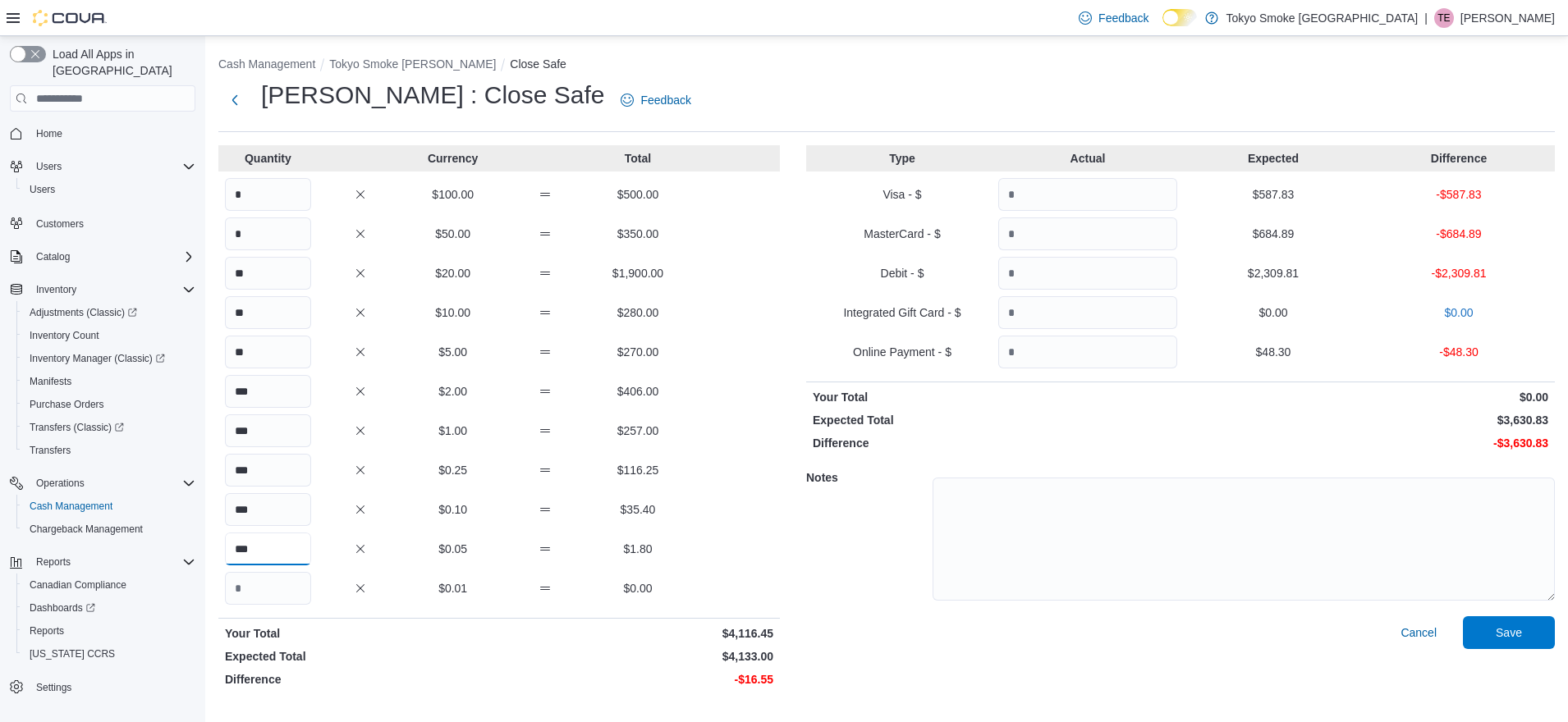
type input "***"
click at [1065, 201] on input "Quantity" at bounding box center [1088, 194] width 179 height 33
type input "******"
type input "*******"
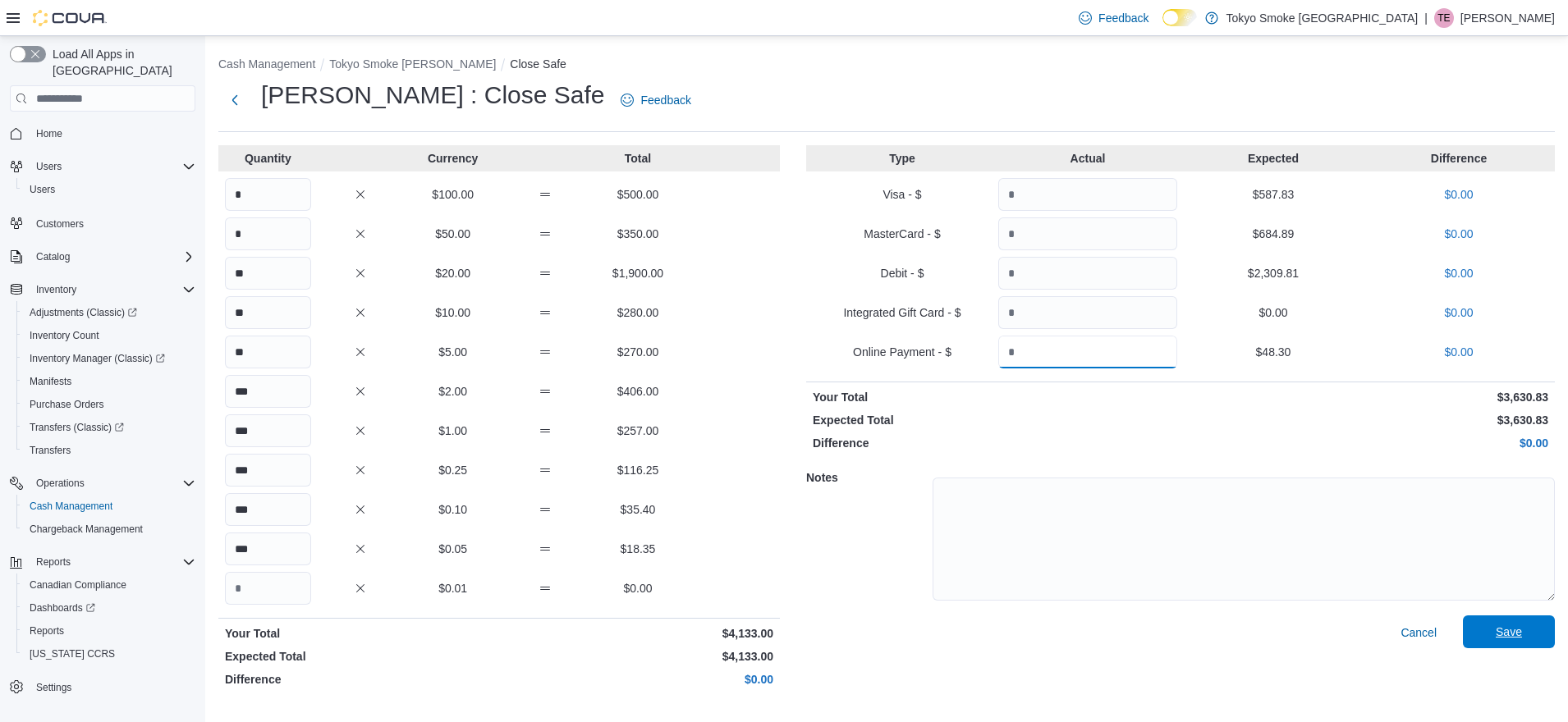
type input "*****"
click at [1510, 631] on span "Save" at bounding box center [1508, 633] width 26 height 16
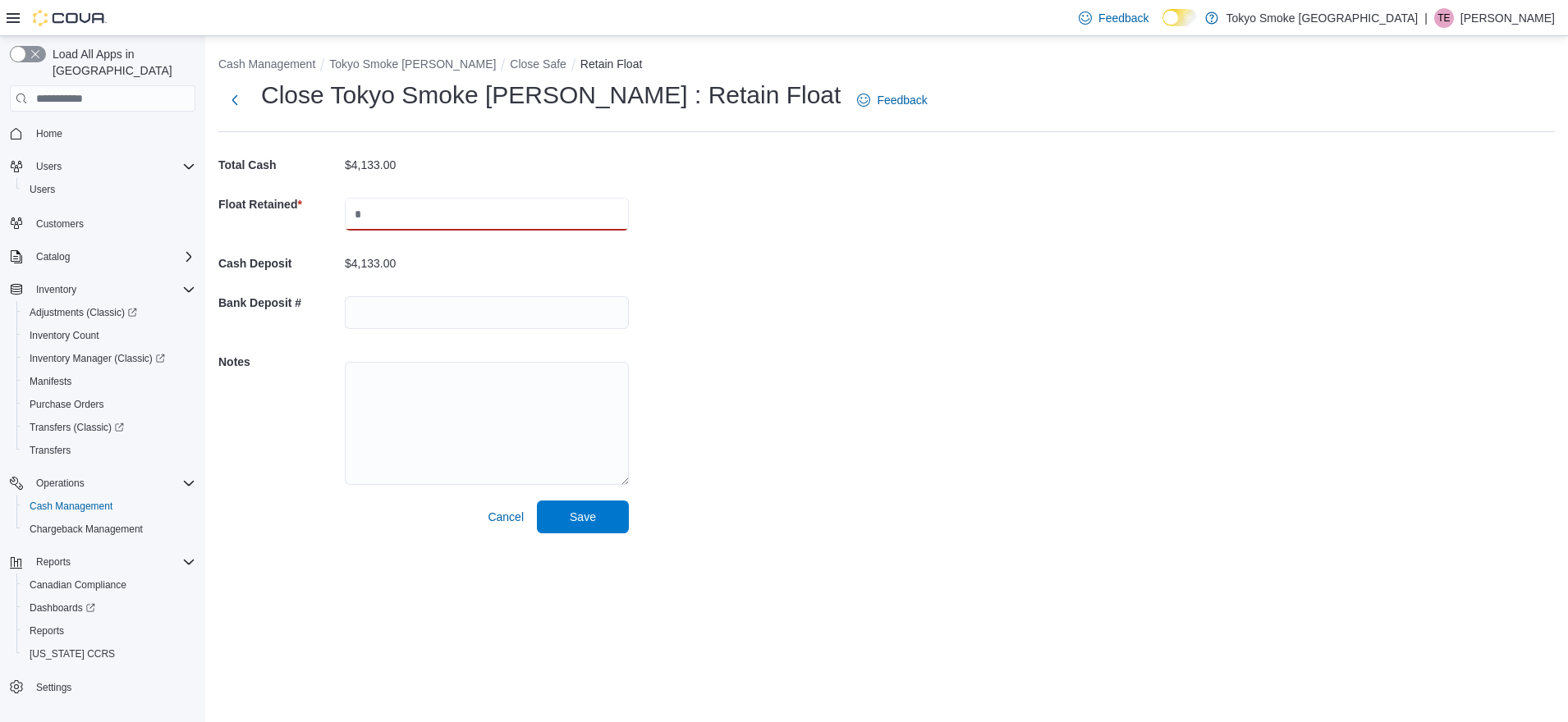
click at [468, 214] on input "text" at bounding box center [487, 214] width 284 height 33
type input "*******"
click at [581, 519] on span "Save" at bounding box center [582, 516] width 26 height 16
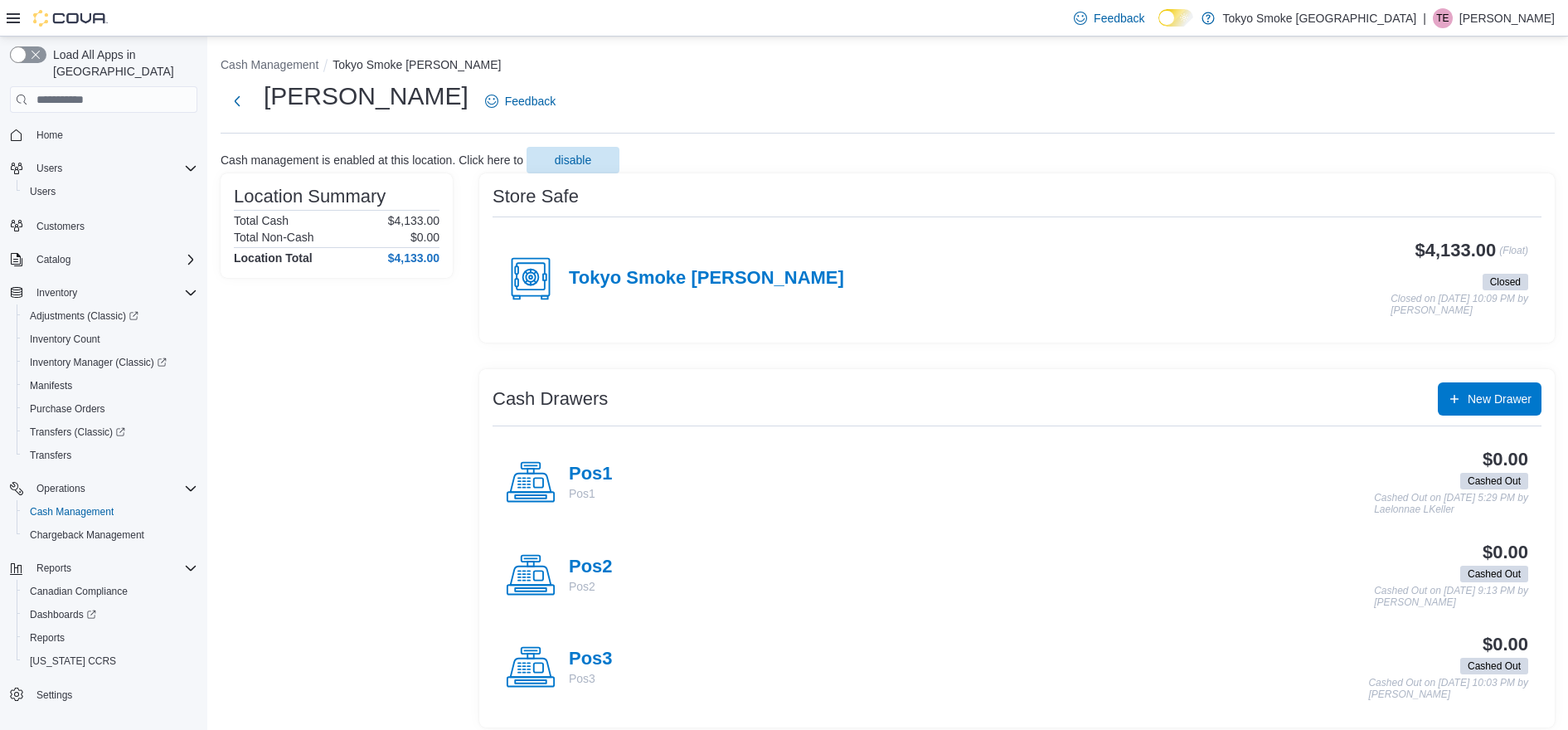
click at [1531, 16] on p "Taylor Erskine" at bounding box center [1508, 18] width 95 height 20
click at [1462, 162] on span "Sign Out" at bounding box center [1448, 161] width 45 height 16
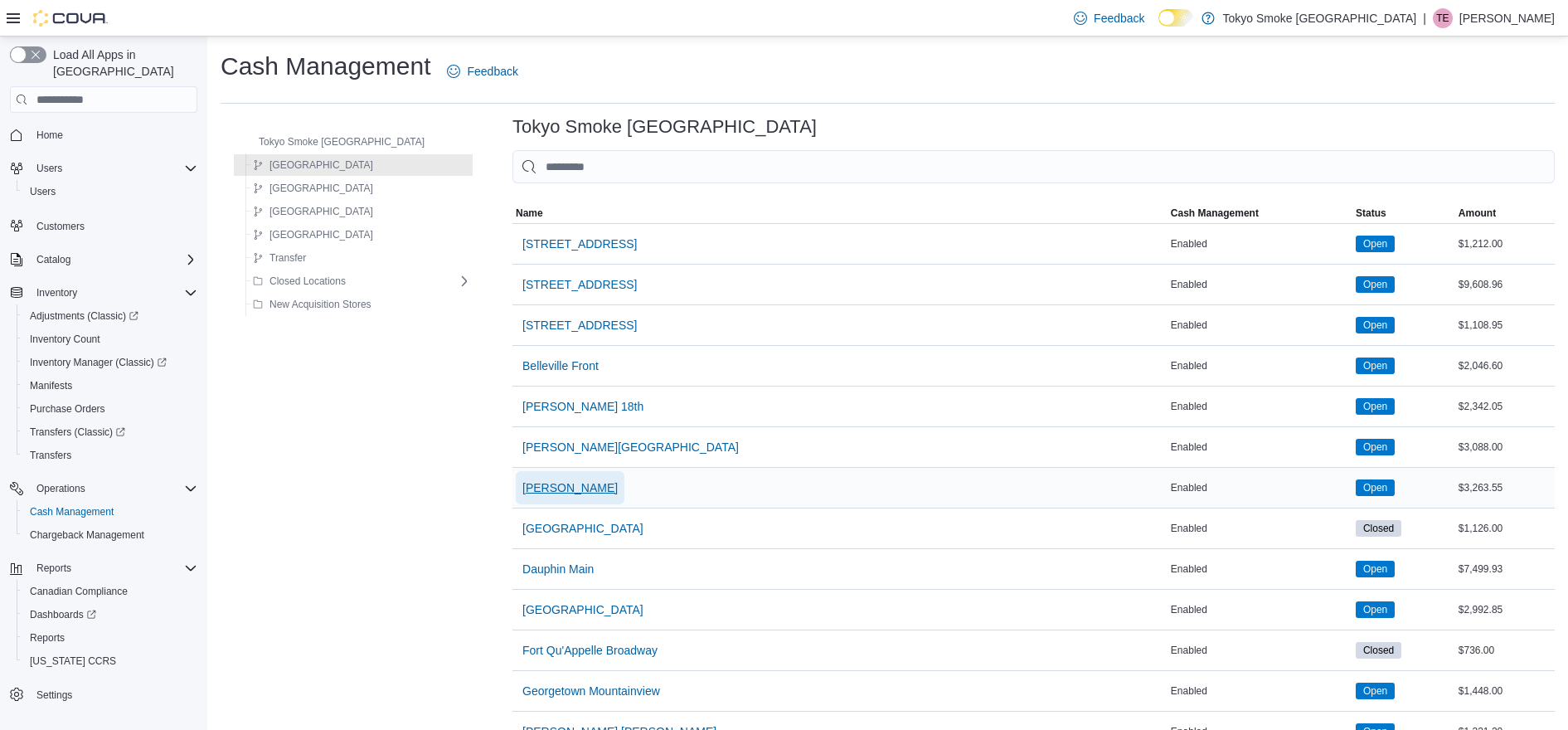
click at [535, 485] on span "Brandon Victoria" at bounding box center [570, 488] width 95 height 16
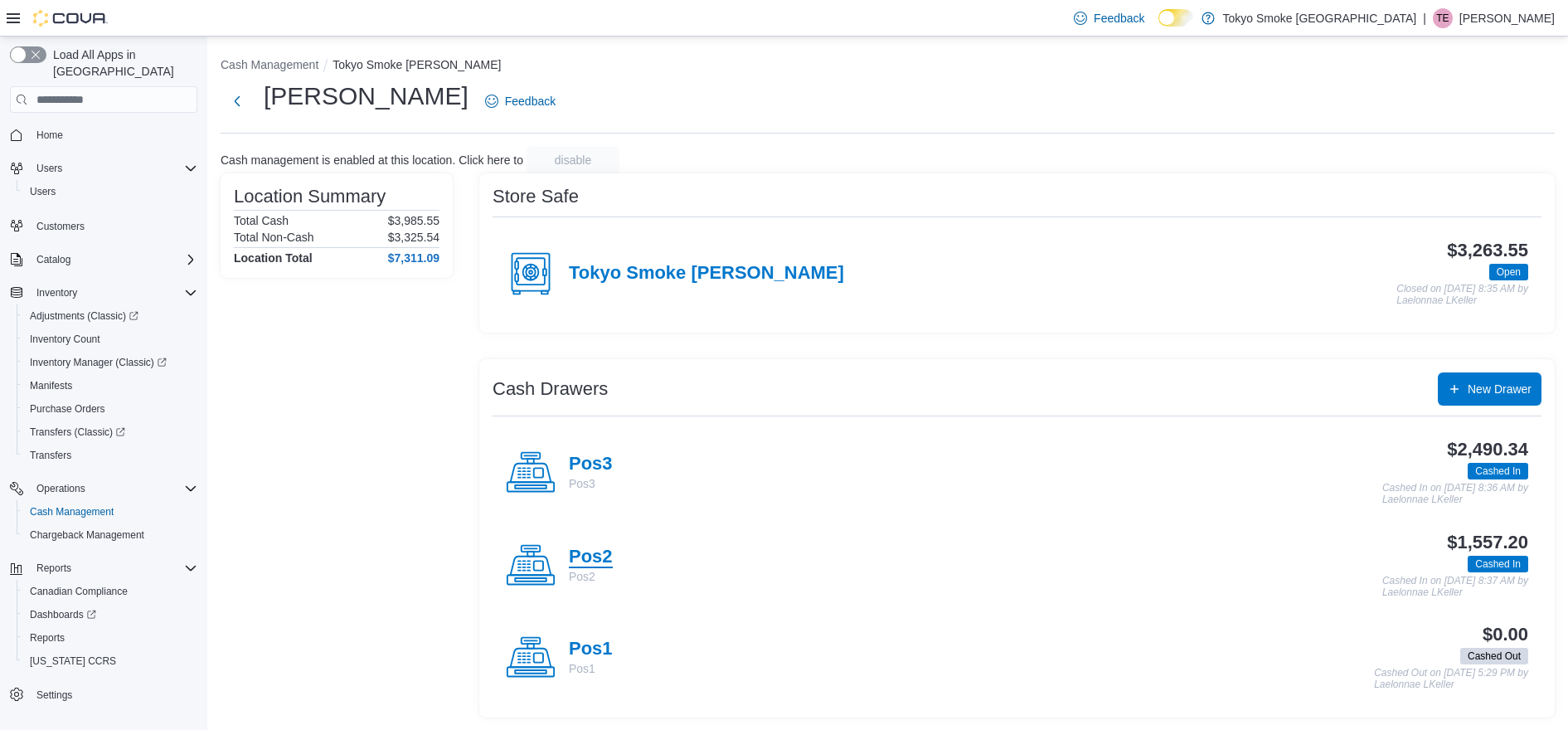
click at [603, 560] on h4 "Pos2" at bounding box center [591, 558] width 44 height 22
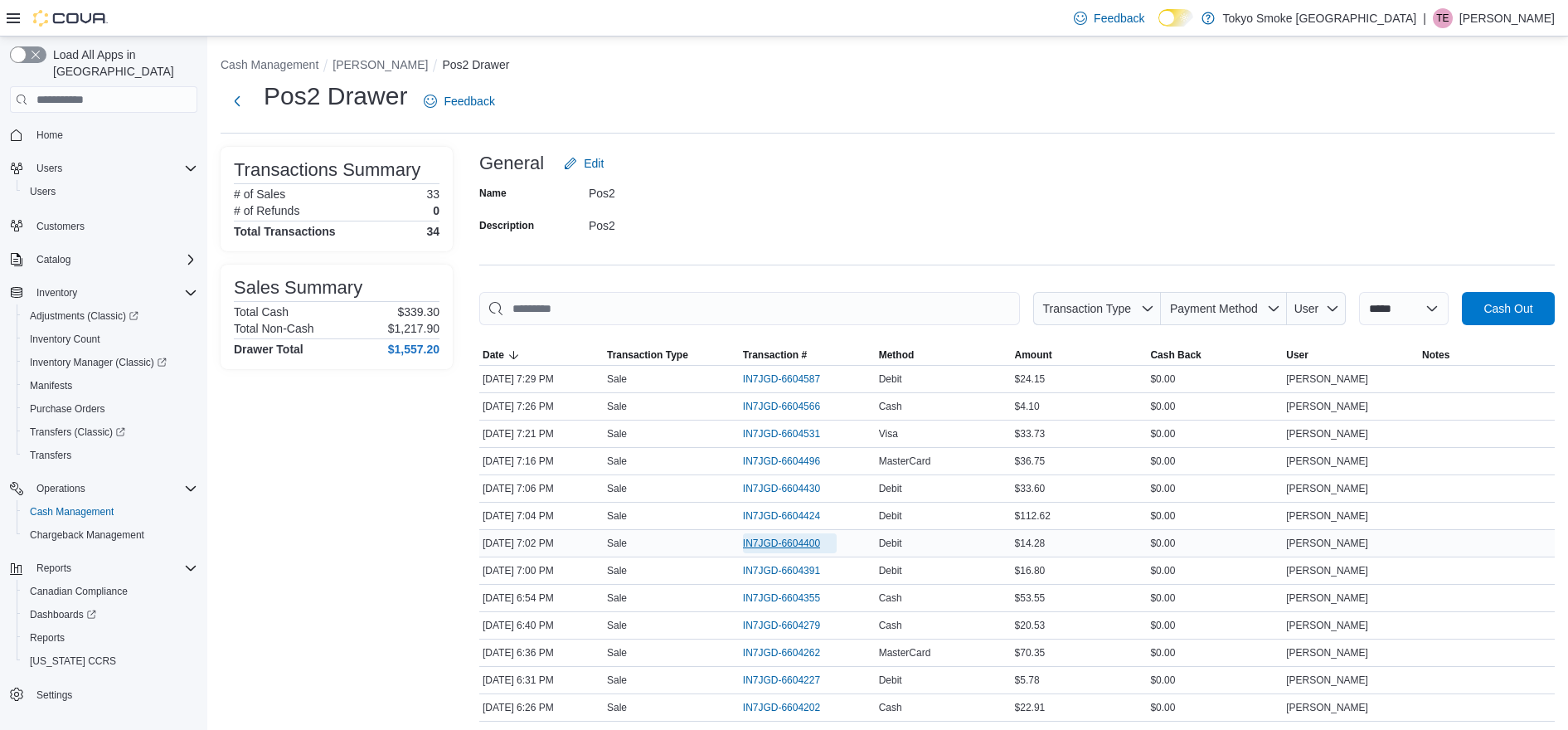
click at [797, 545] on span "IN7JGD-6604400" at bounding box center [782, 543] width 77 height 14
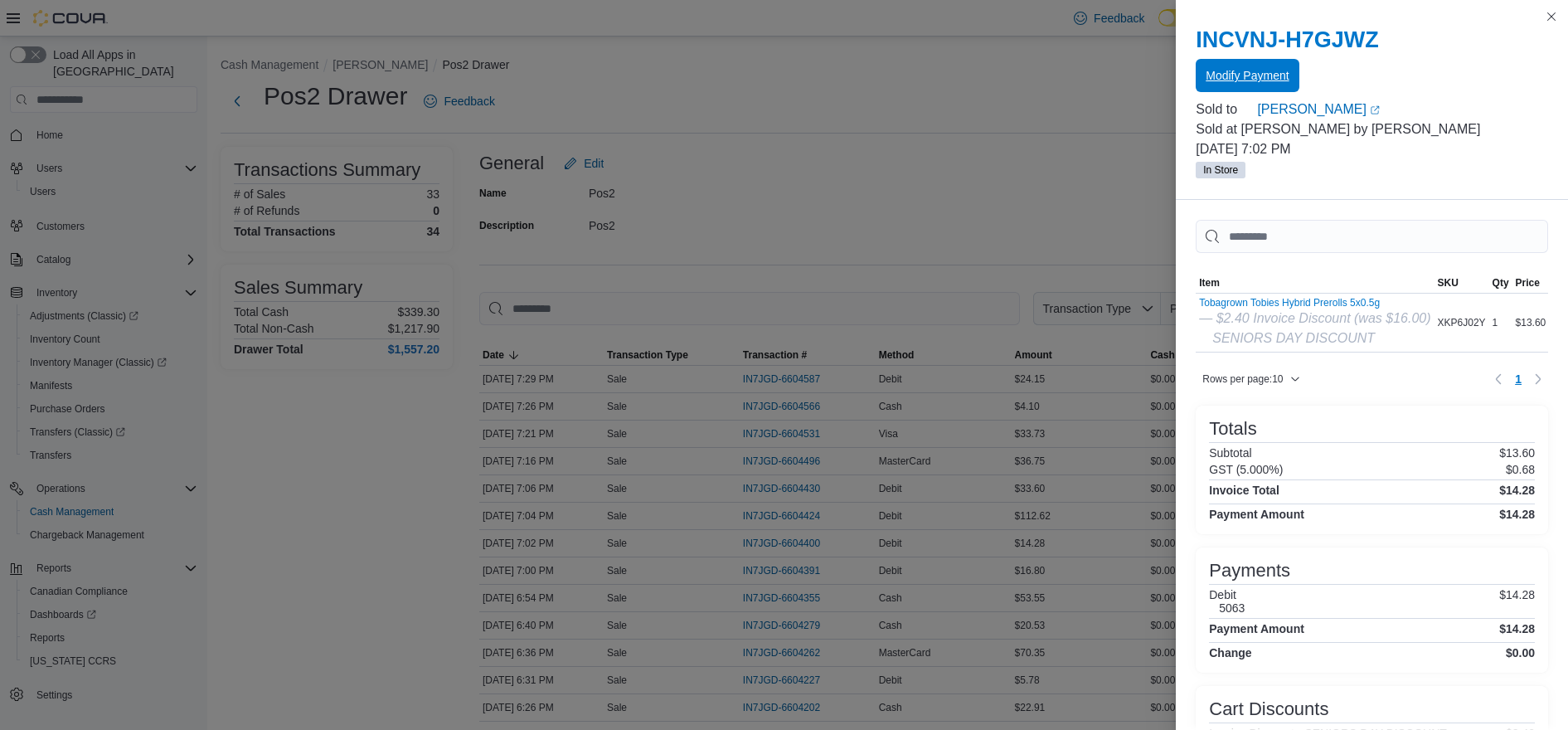
click at [1246, 68] on span "Modify Payment" at bounding box center [1247, 75] width 83 height 33
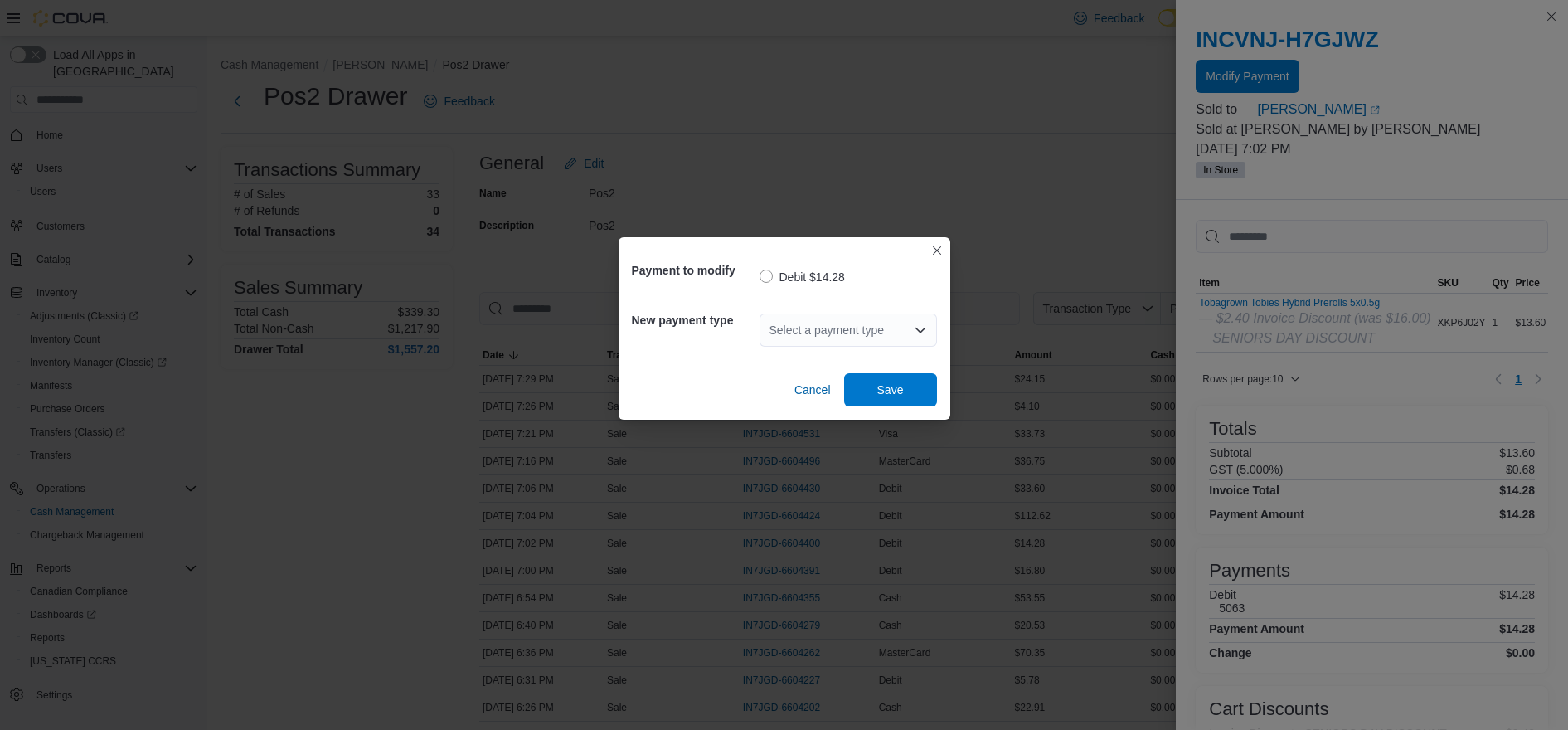
click at [838, 331] on div "Select a payment type" at bounding box center [848, 330] width 177 height 33
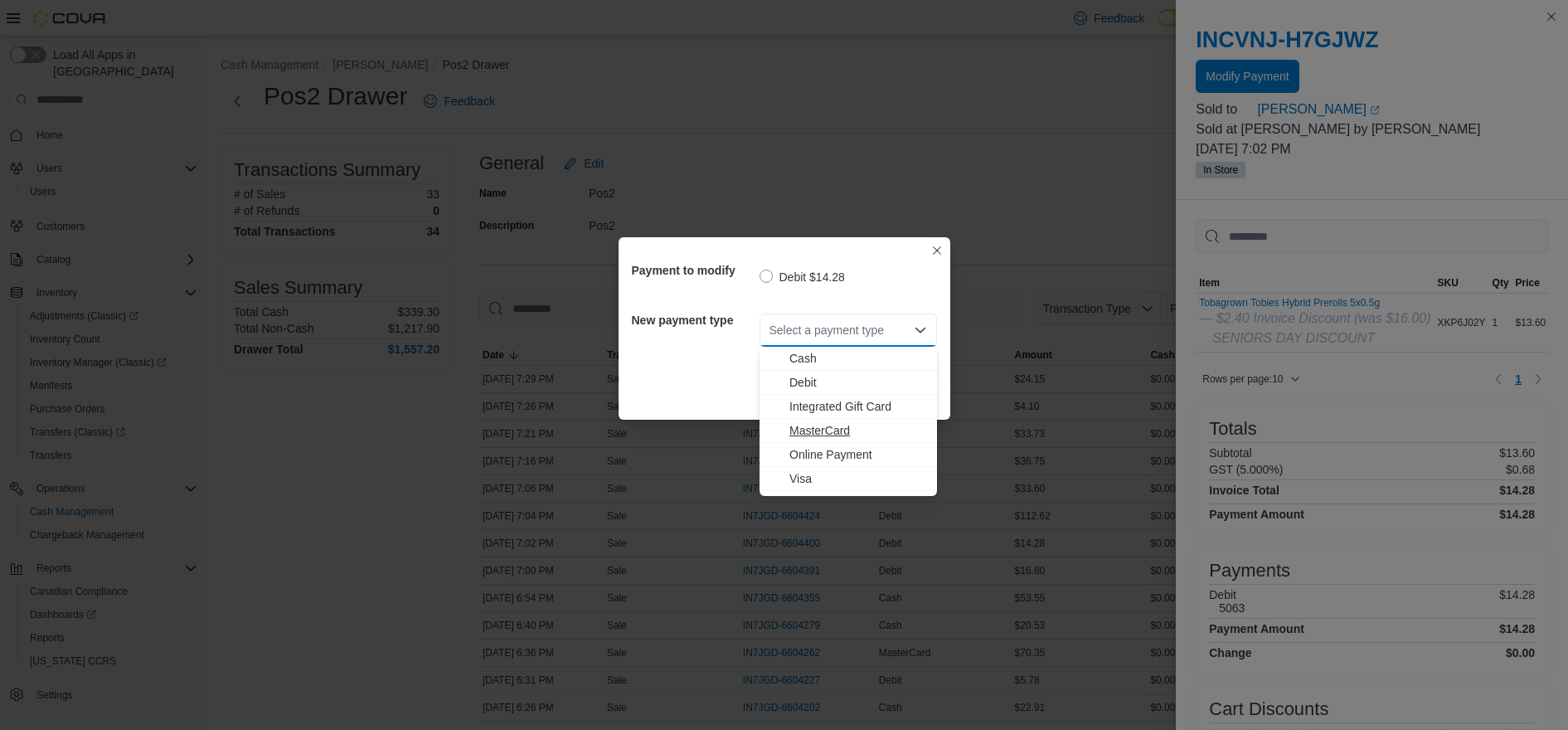
click at [819, 433] on span "MasterCard" at bounding box center [858, 431] width 138 height 16
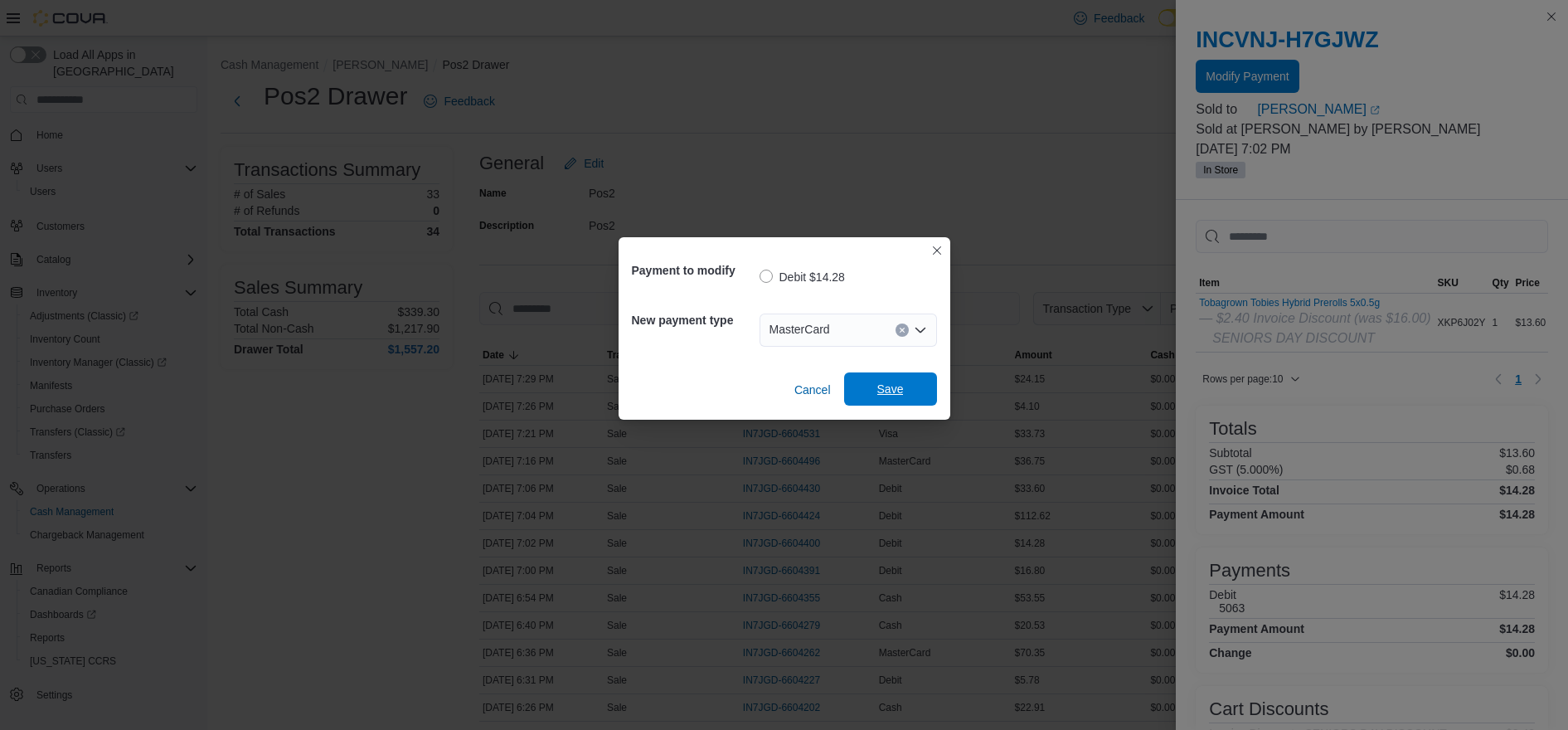
click at [889, 389] on span "Save" at bounding box center [890, 389] width 26 height 16
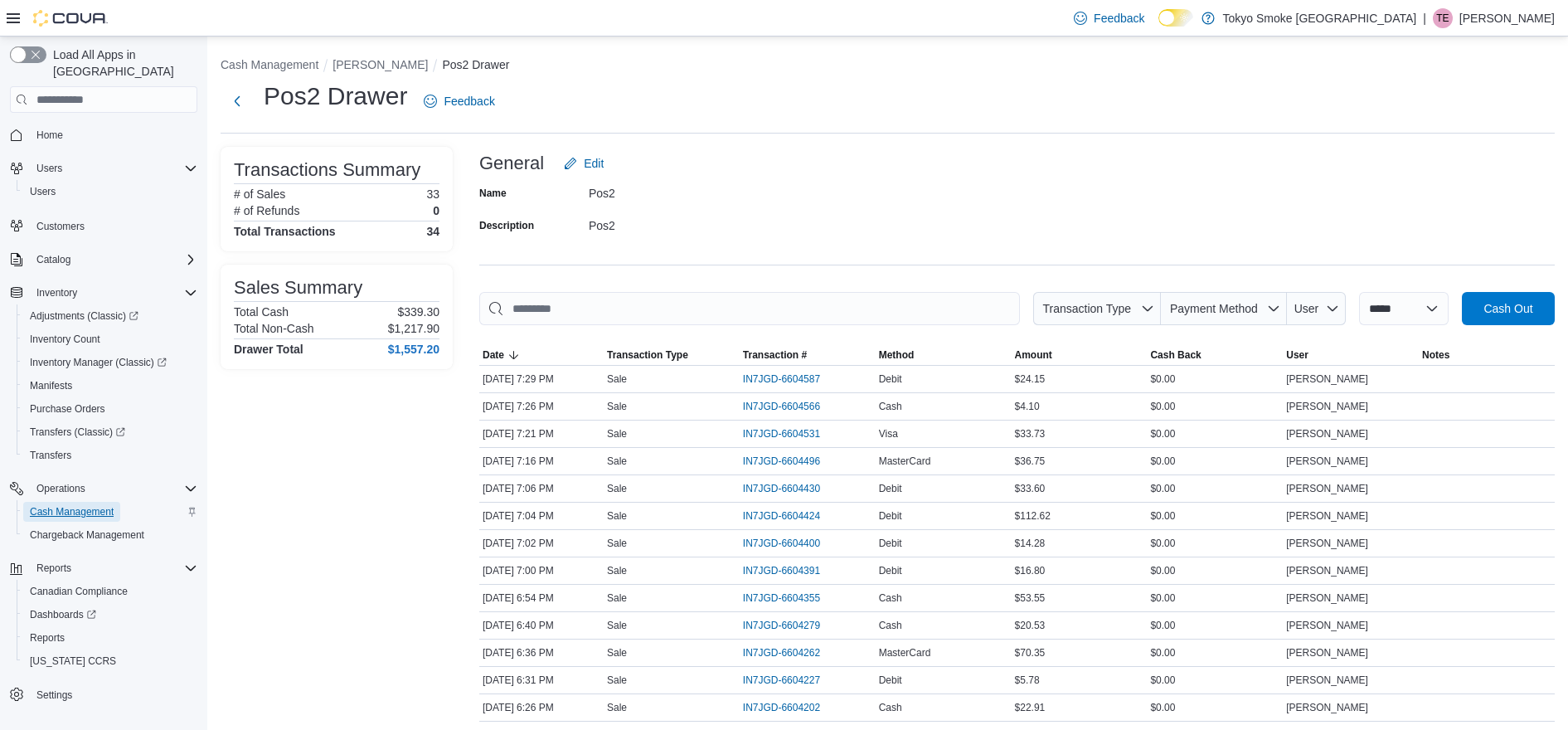
click at [68, 506] on span "Cash Management" at bounding box center [71, 512] width 84 height 14
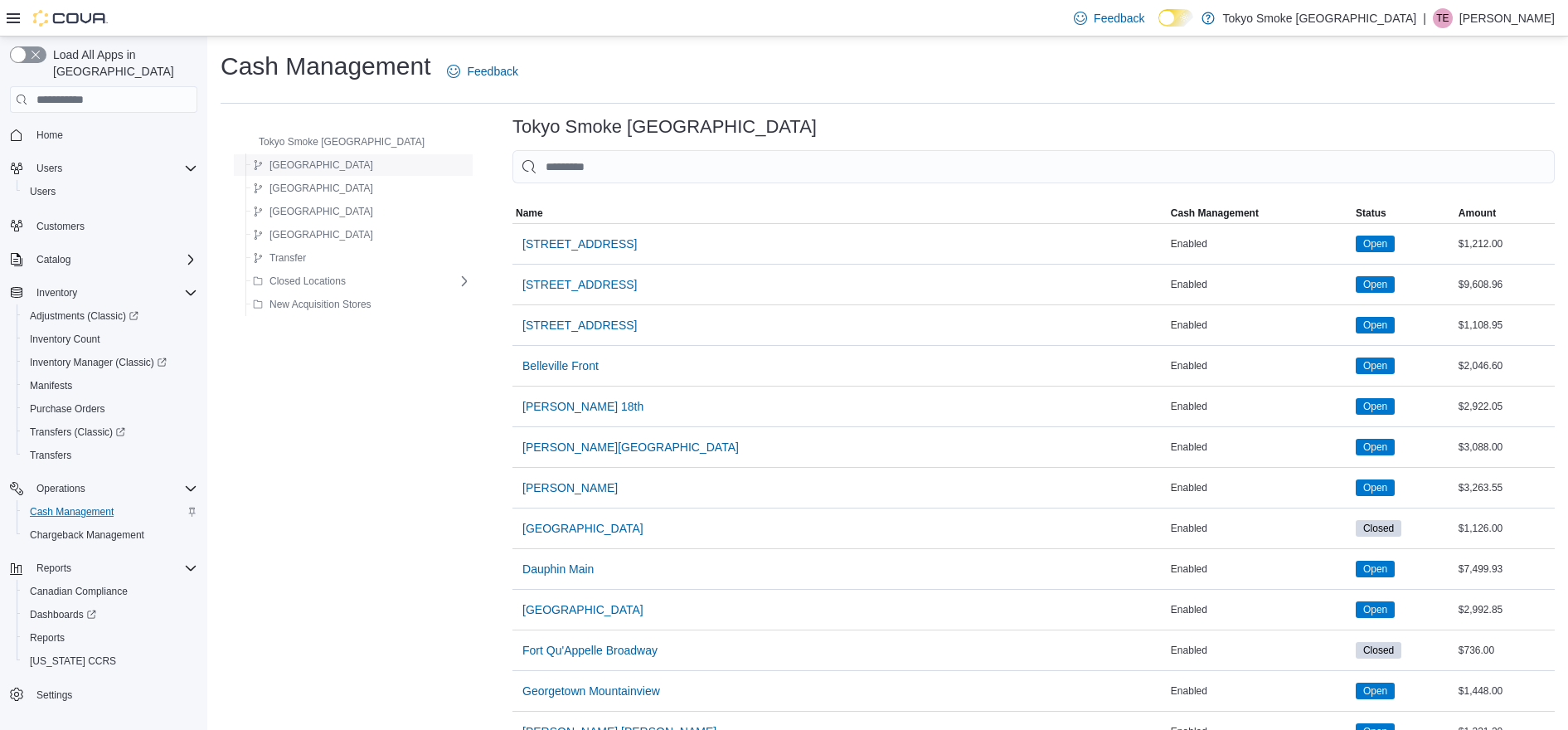
click at [307, 162] on span "Manitoba" at bounding box center [321, 165] width 104 height 14
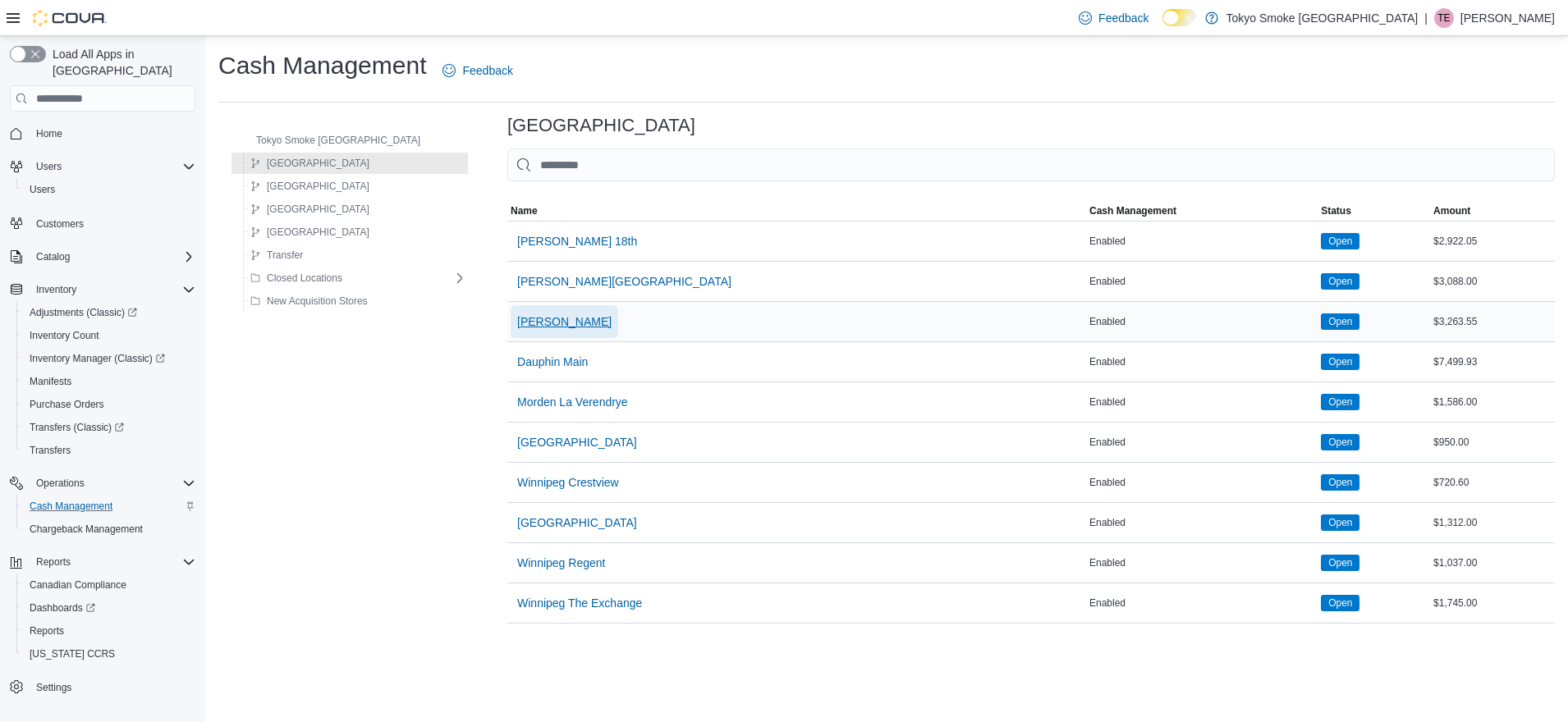
click at [517, 316] on span "Brandon Victoria" at bounding box center [564, 322] width 94 height 16
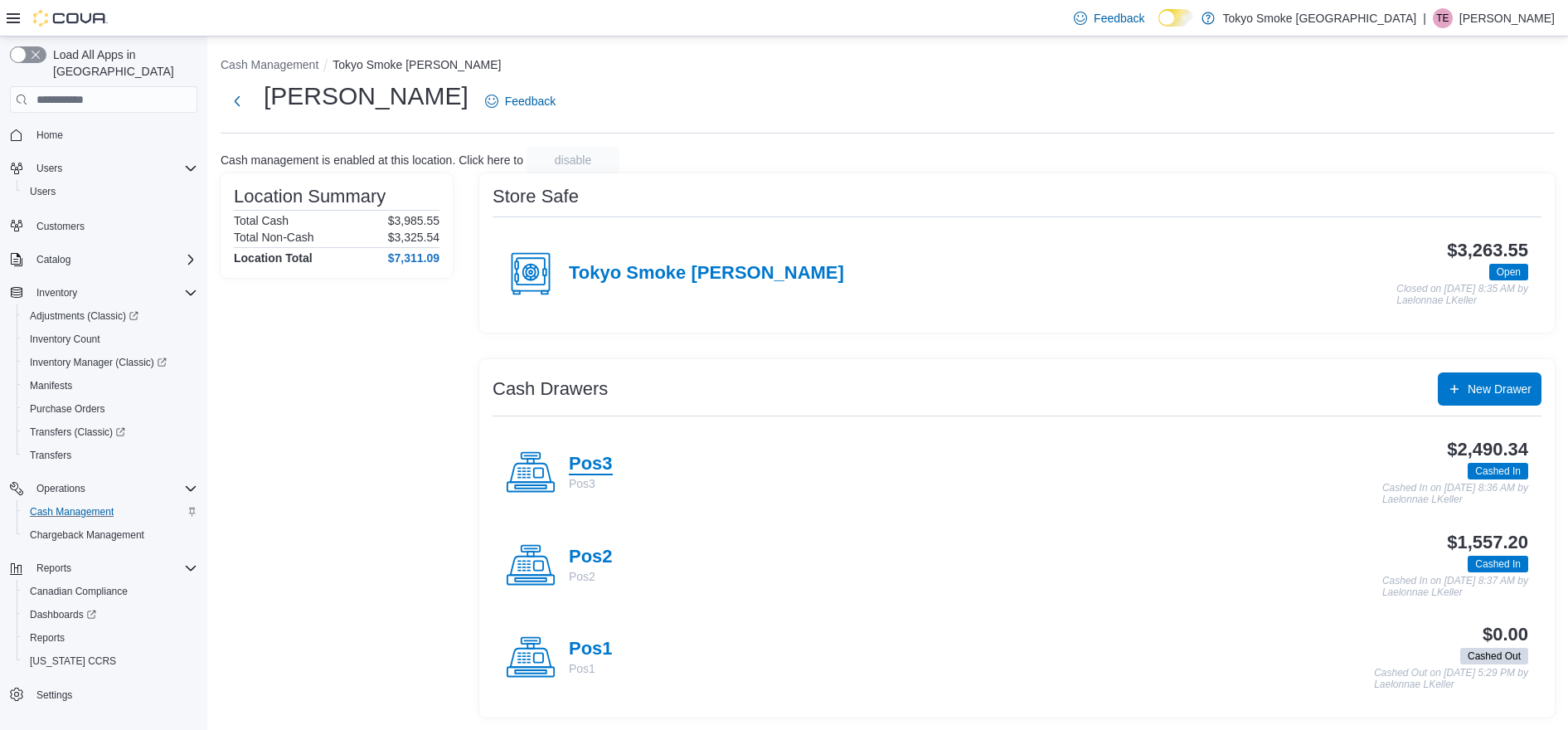
click at [583, 454] on h4 "Pos3" at bounding box center [591, 465] width 44 height 22
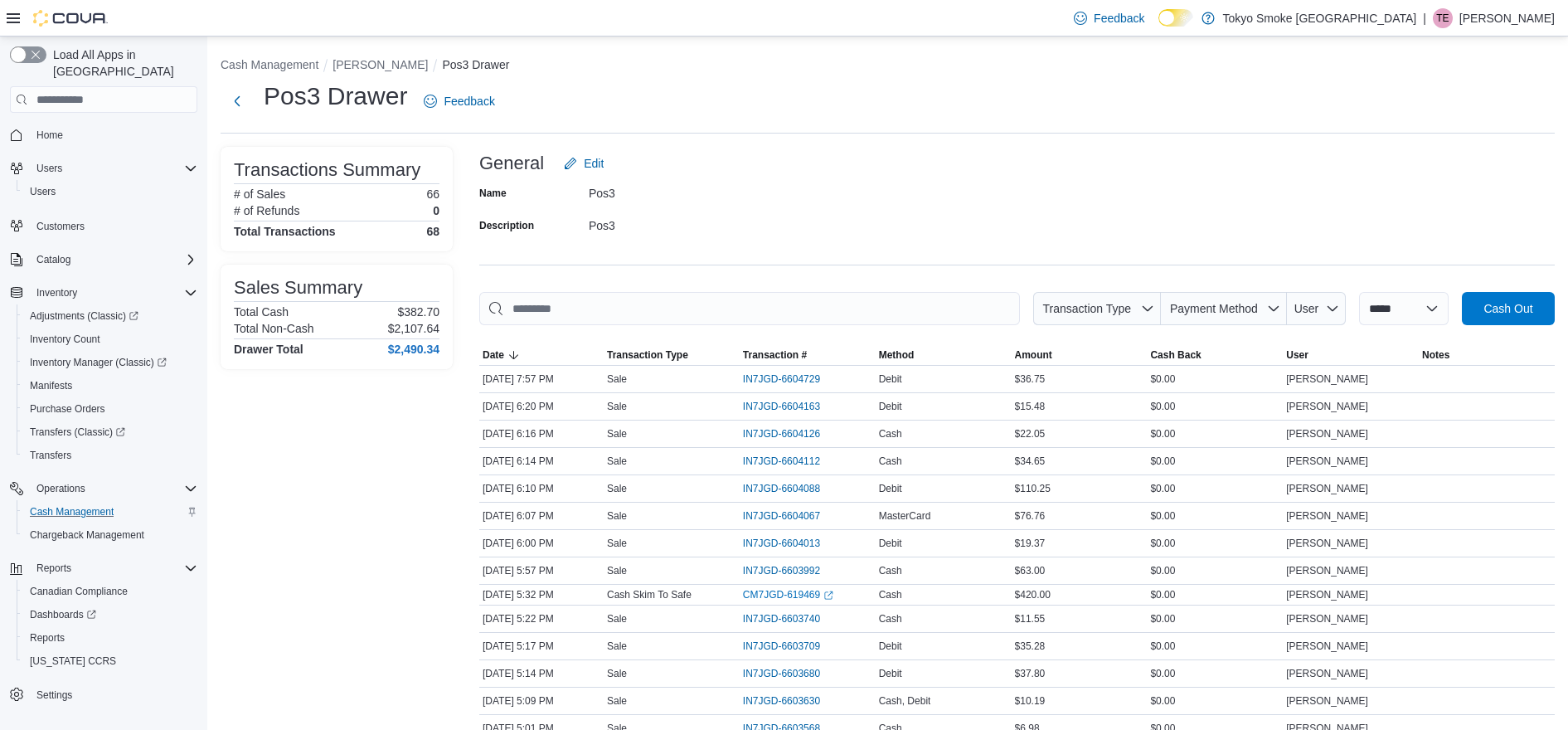
click at [821, 162] on div "General Edit" at bounding box center [1017, 163] width 1075 height 33
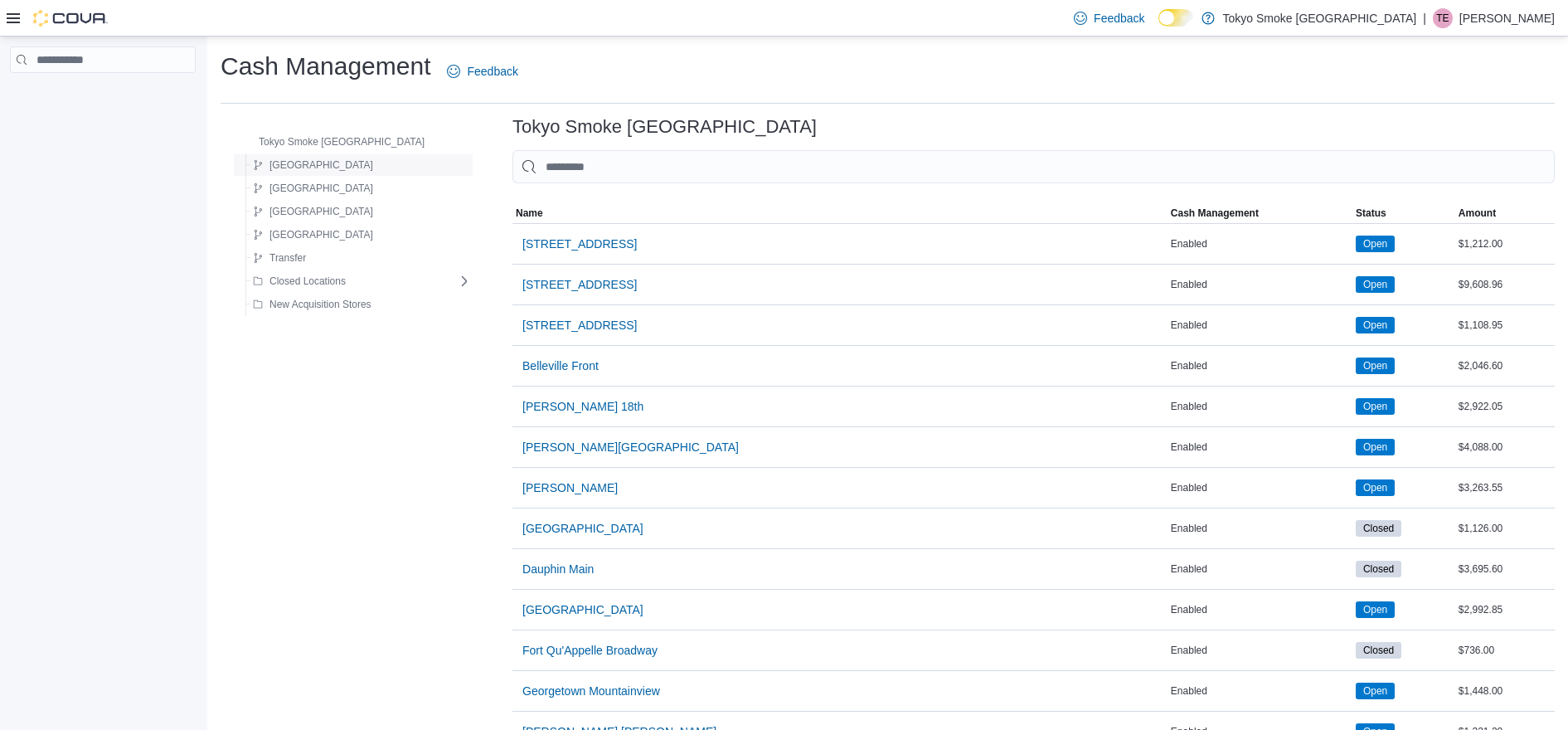
click at [295, 157] on span "Manitoba" at bounding box center [313, 165] width 121 height 20
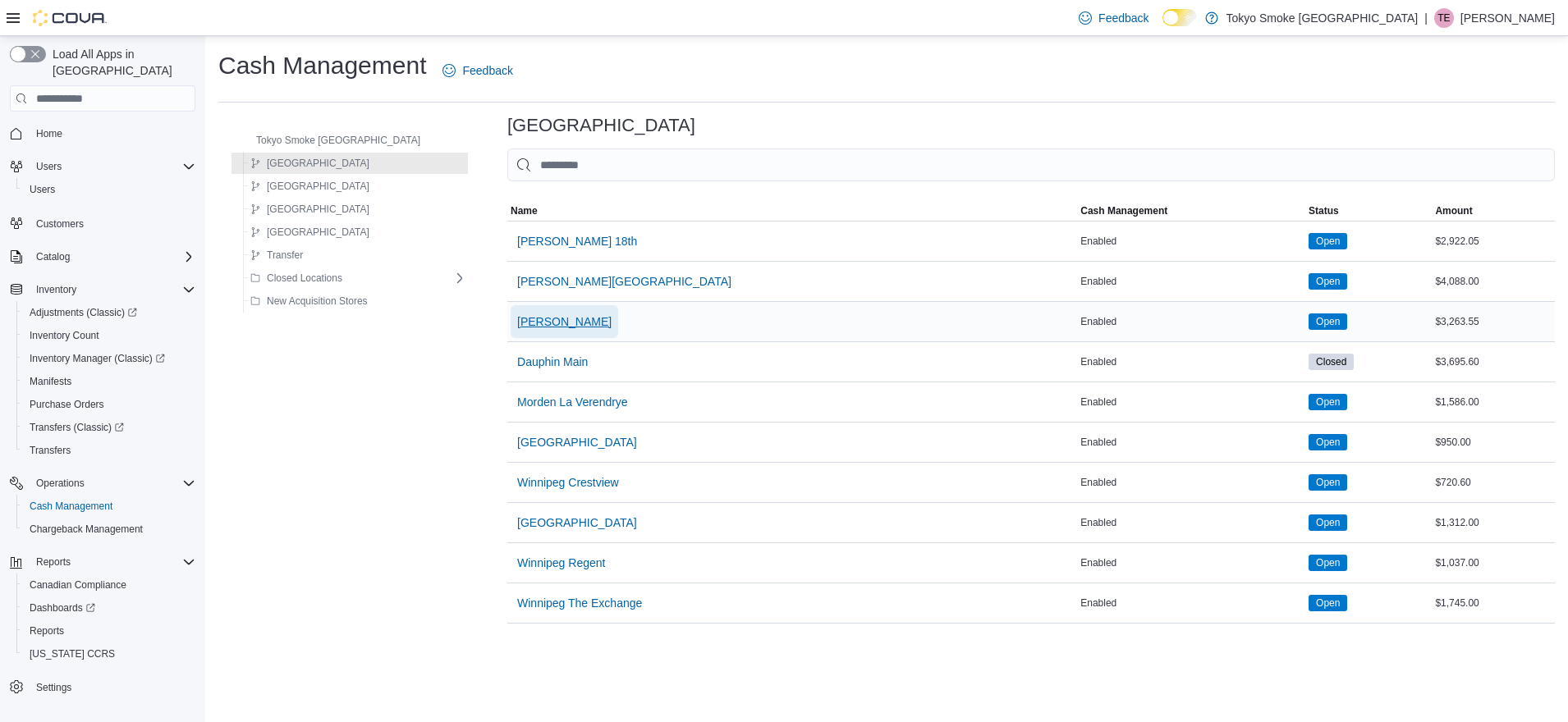
click at [524, 318] on span "[PERSON_NAME]" at bounding box center [564, 322] width 94 height 16
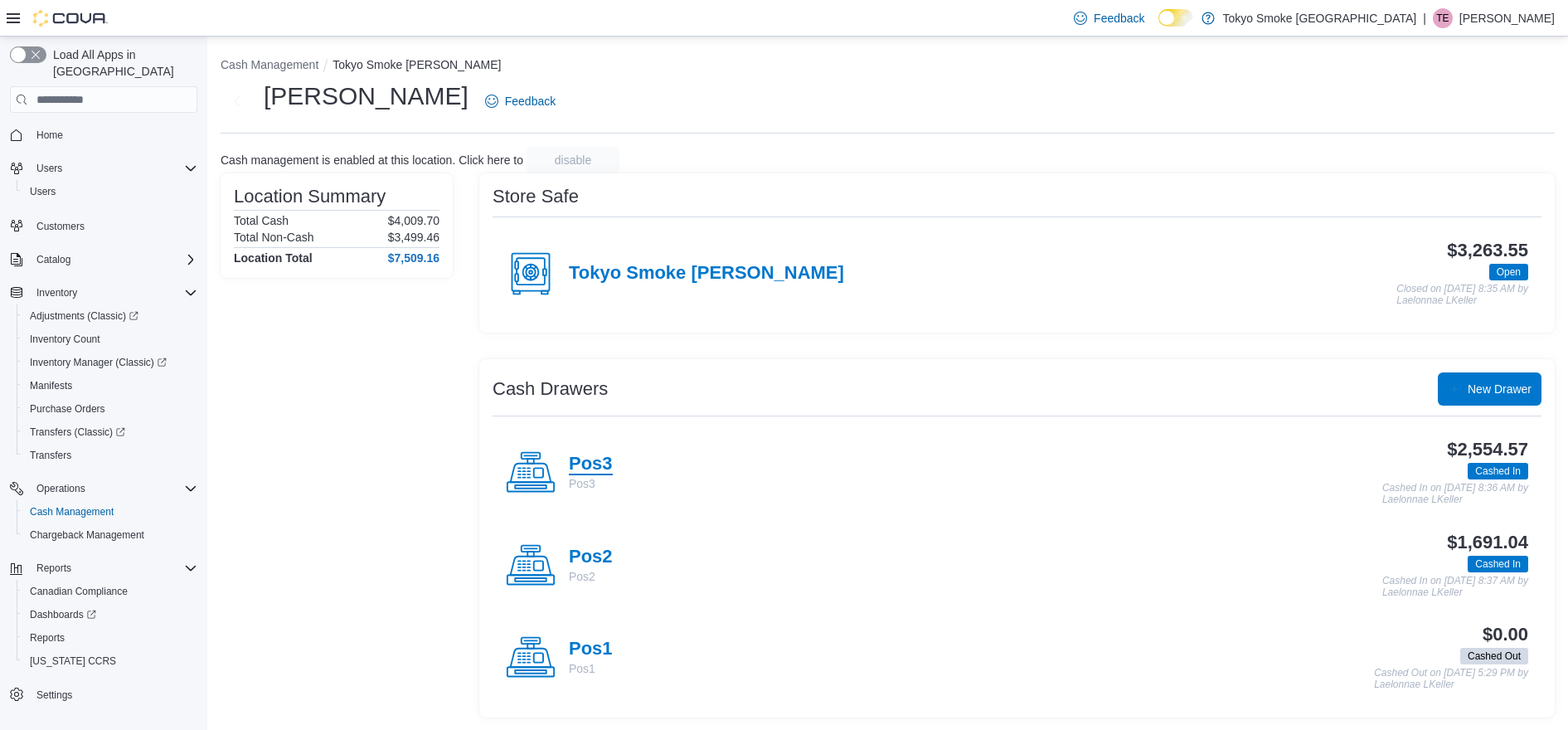
click at [590, 462] on h4 "Pos3" at bounding box center [591, 465] width 44 height 22
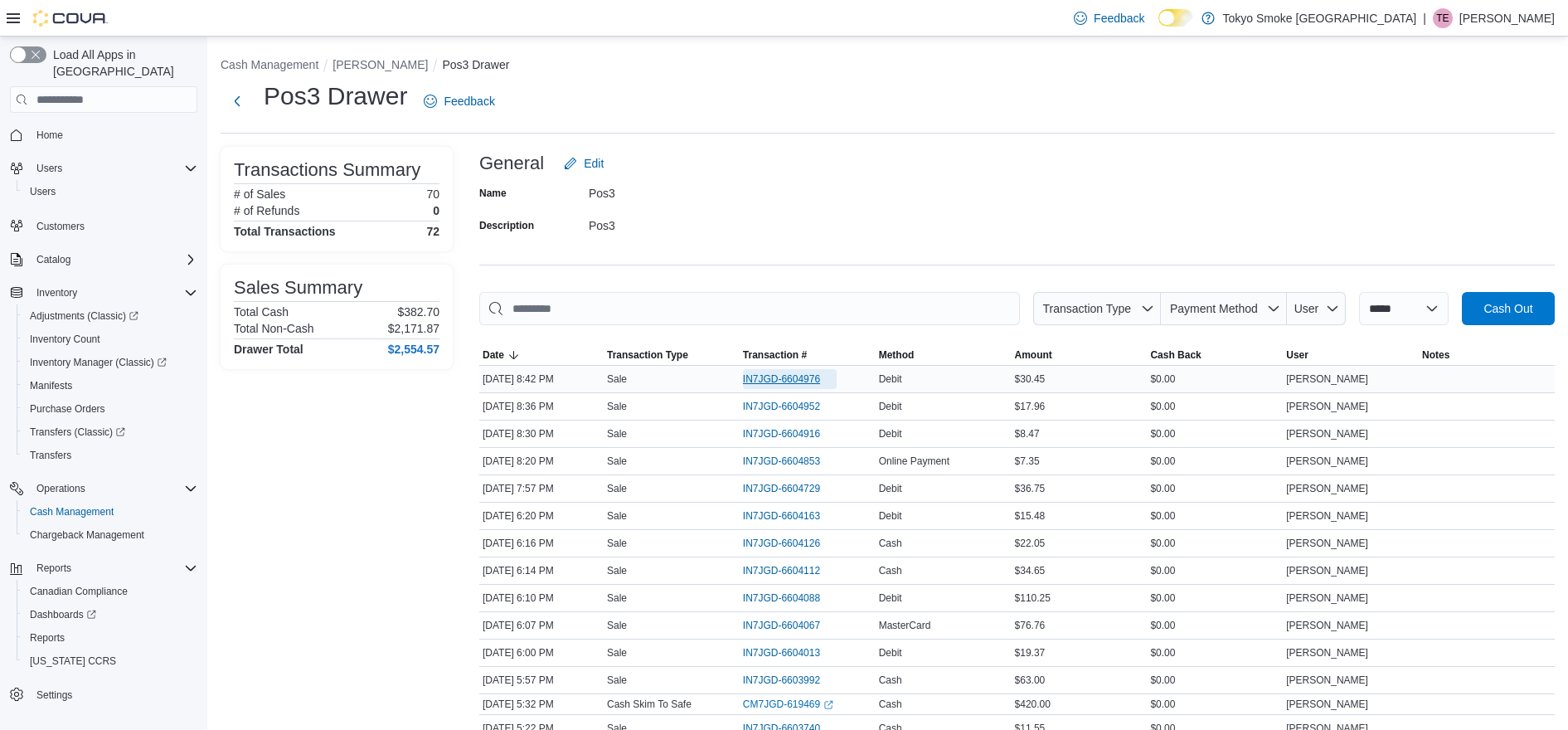
click at [777, 374] on span "IN7JGD-6604976" at bounding box center [782, 379] width 77 height 14
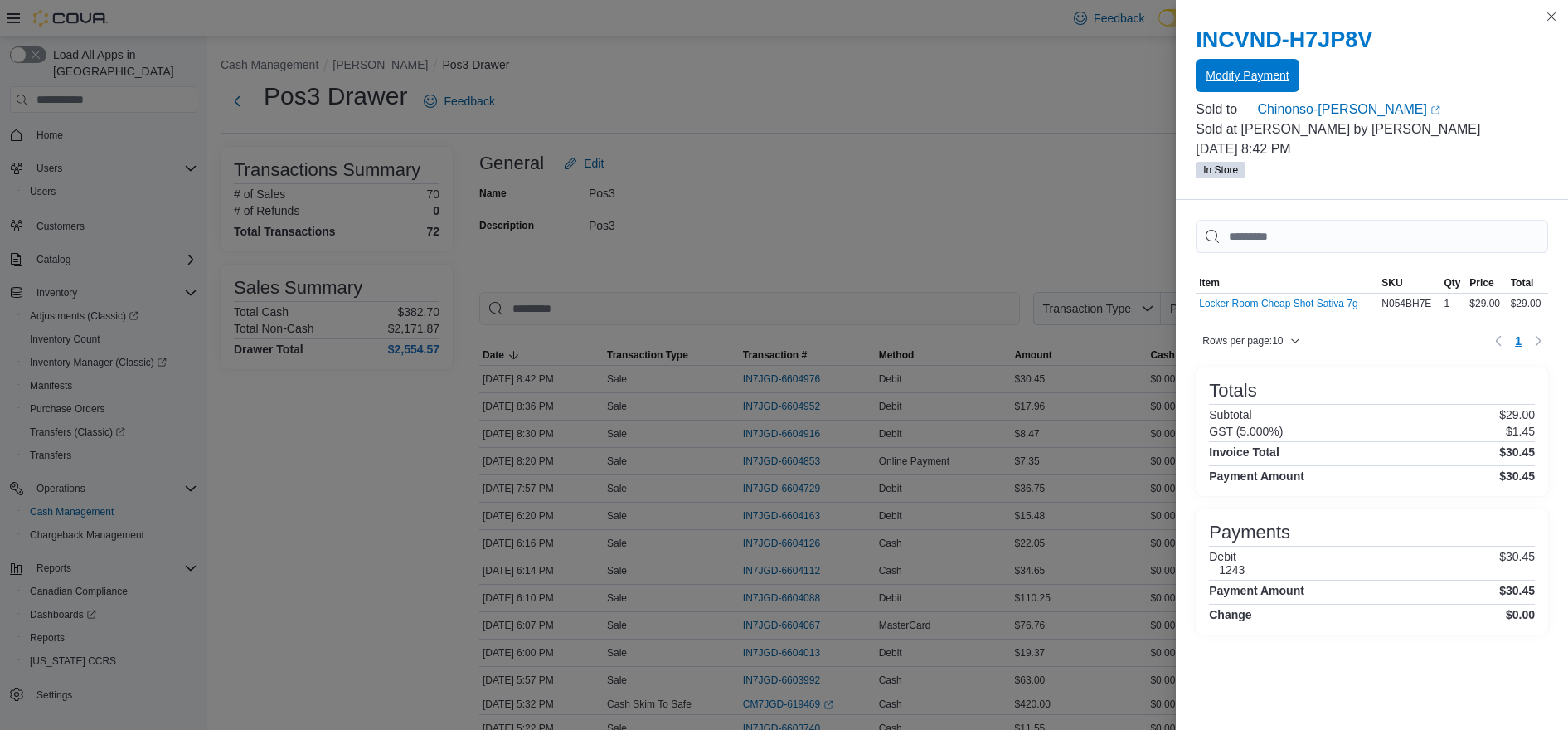
click at [1234, 68] on span "Modify Payment" at bounding box center [1247, 75] width 83 height 33
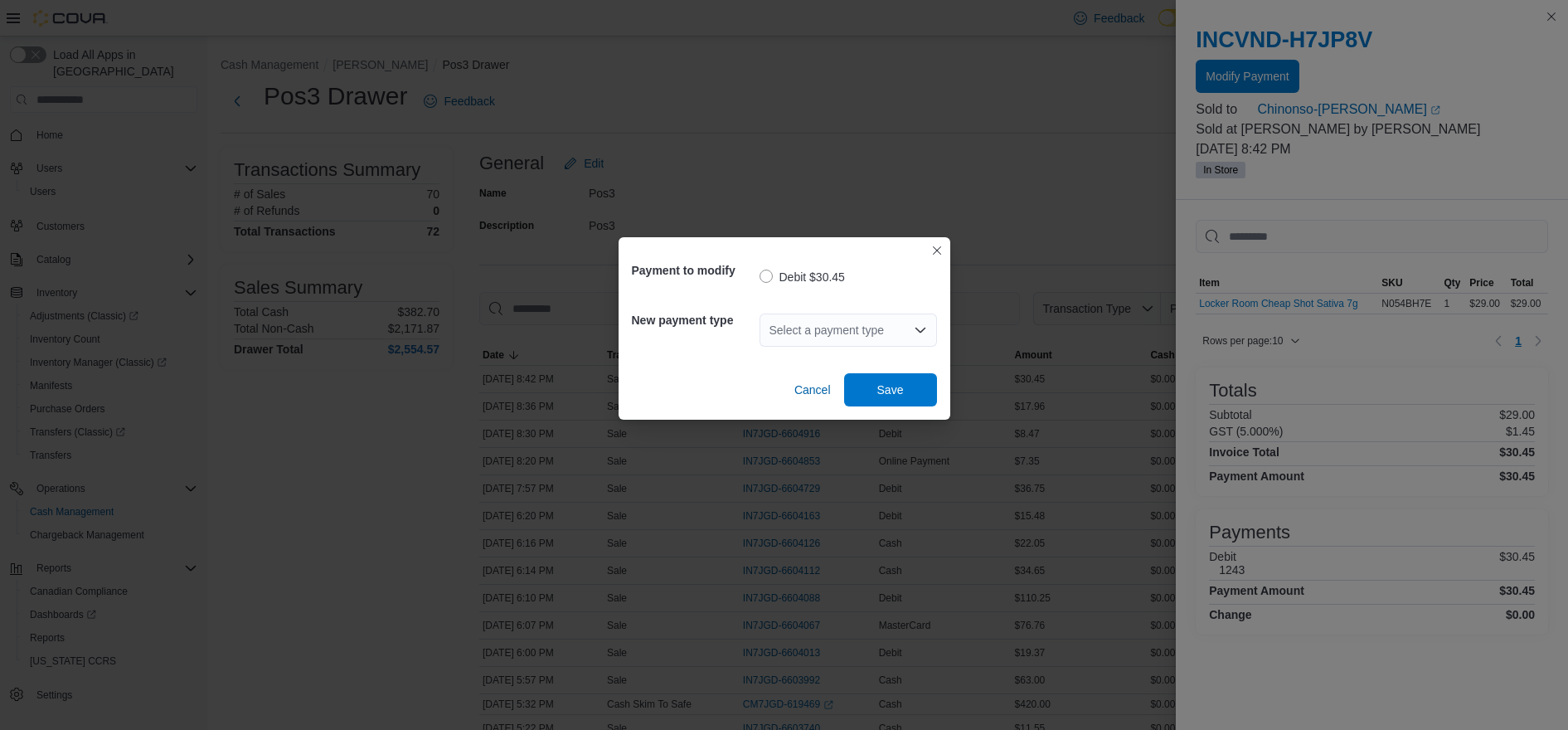
click at [851, 320] on div "Select a payment type" at bounding box center [848, 330] width 177 height 33
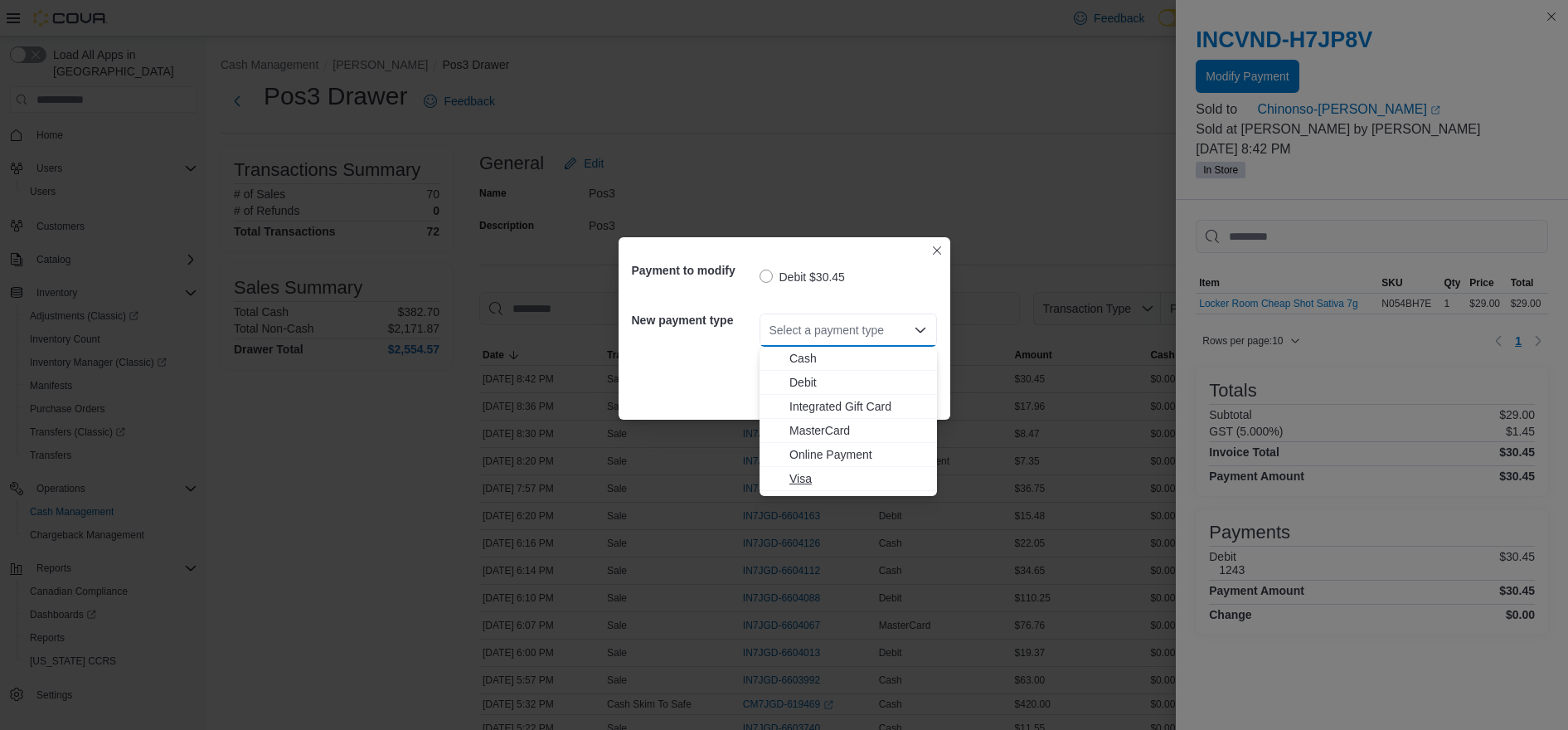
click at [802, 476] on span "Visa" at bounding box center [858, 479] width 138 height 16
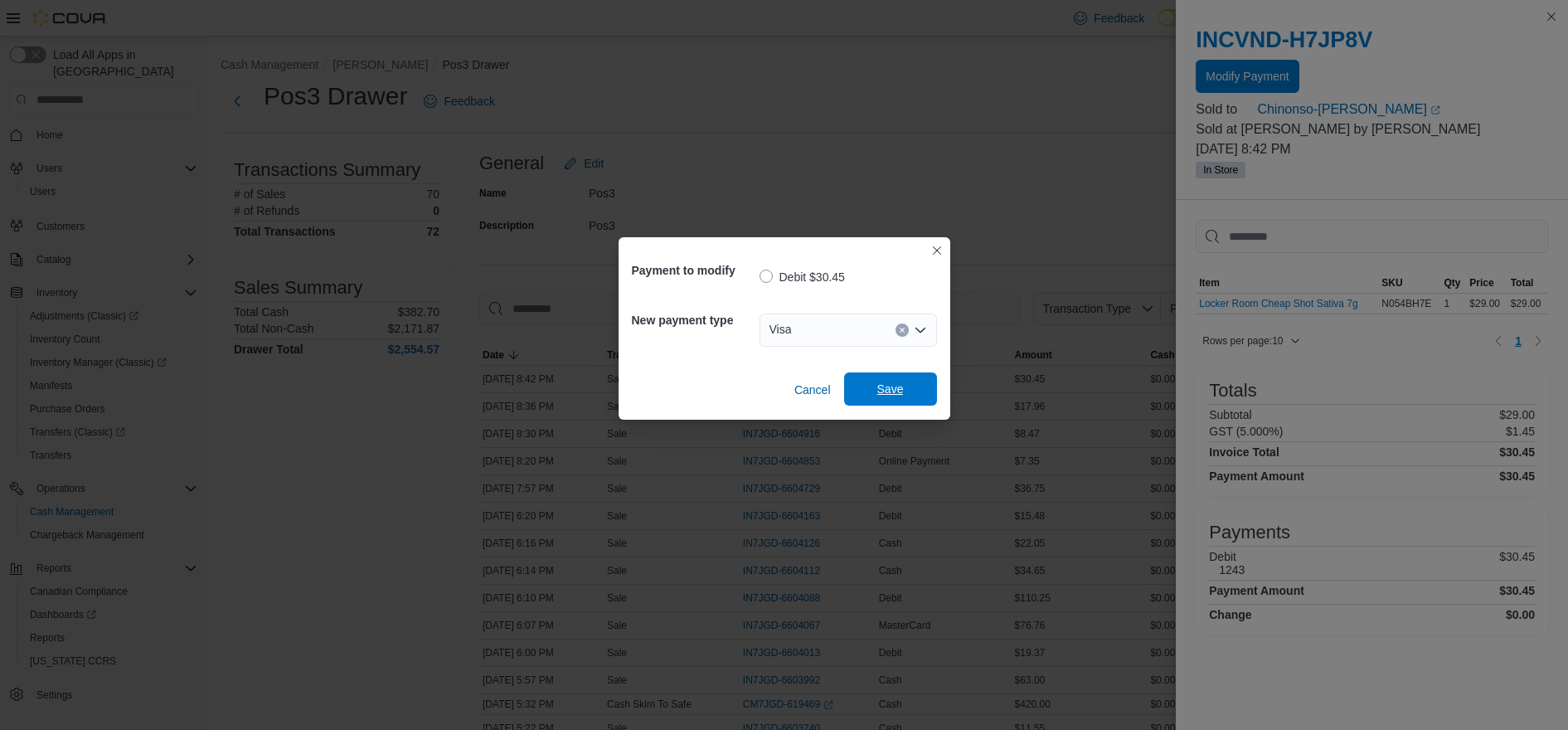
click at [875, 398] on span "Save" at bounding box center [891, 388] width 73 height 33
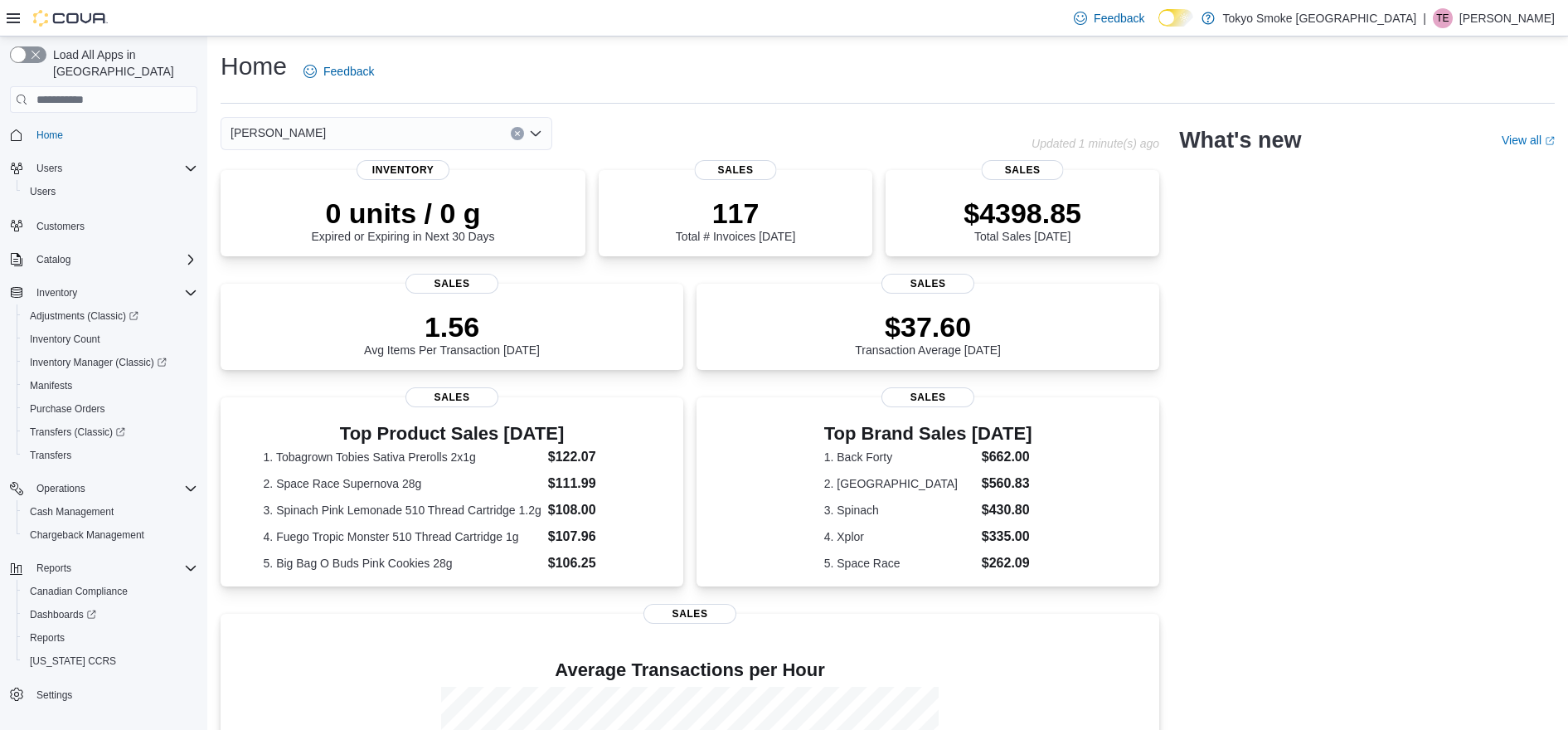
click at [1523, 23] on p "[PERSON_NAME]" at bounding box center [1508, 18] width 95 height 20
click at [1458, 161] on span "Sign Out" at bounding box center [1448, 161] width 45 height 16
